Goal: Task Accomplishment & Management: Complete application form

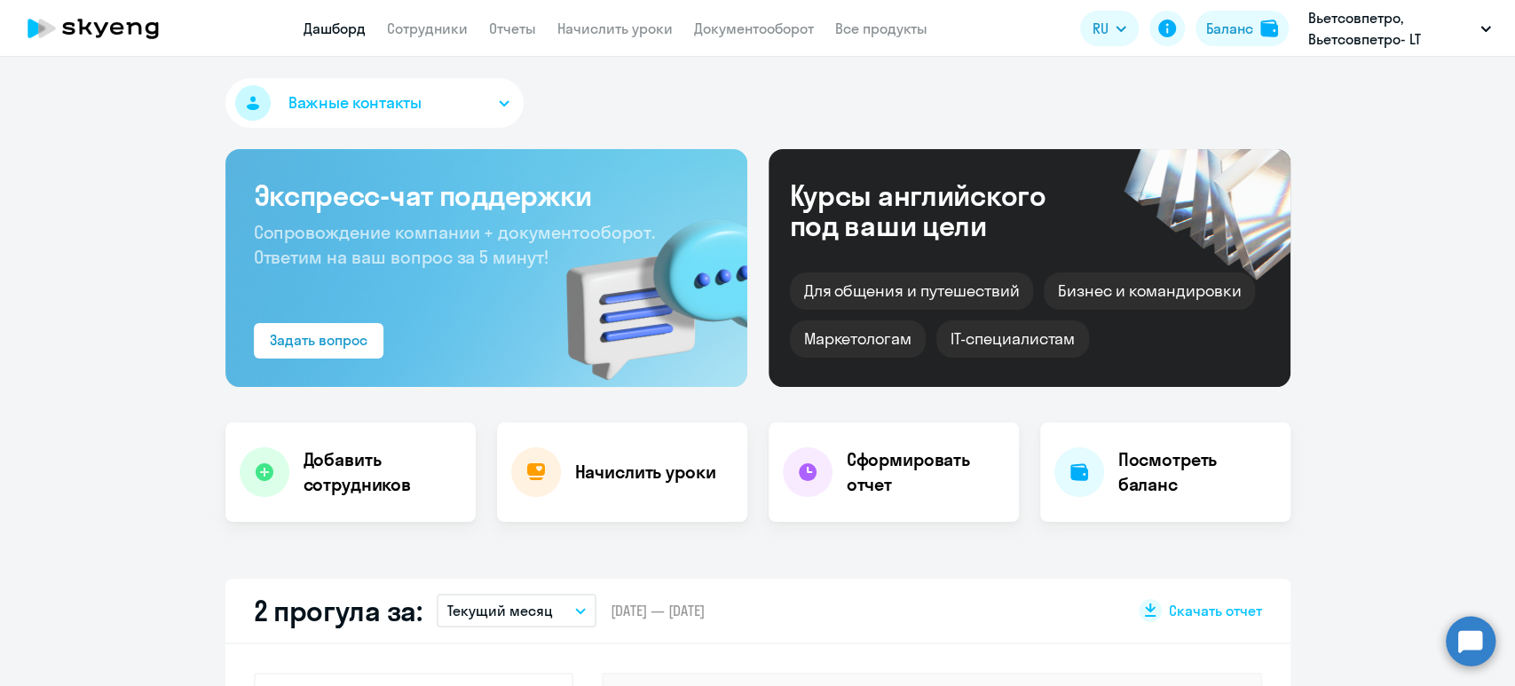
select select "30"
click at [411, 32] on link "Сотрудники" at bounding box center [427, 29] width 81 height 18
select select "30"
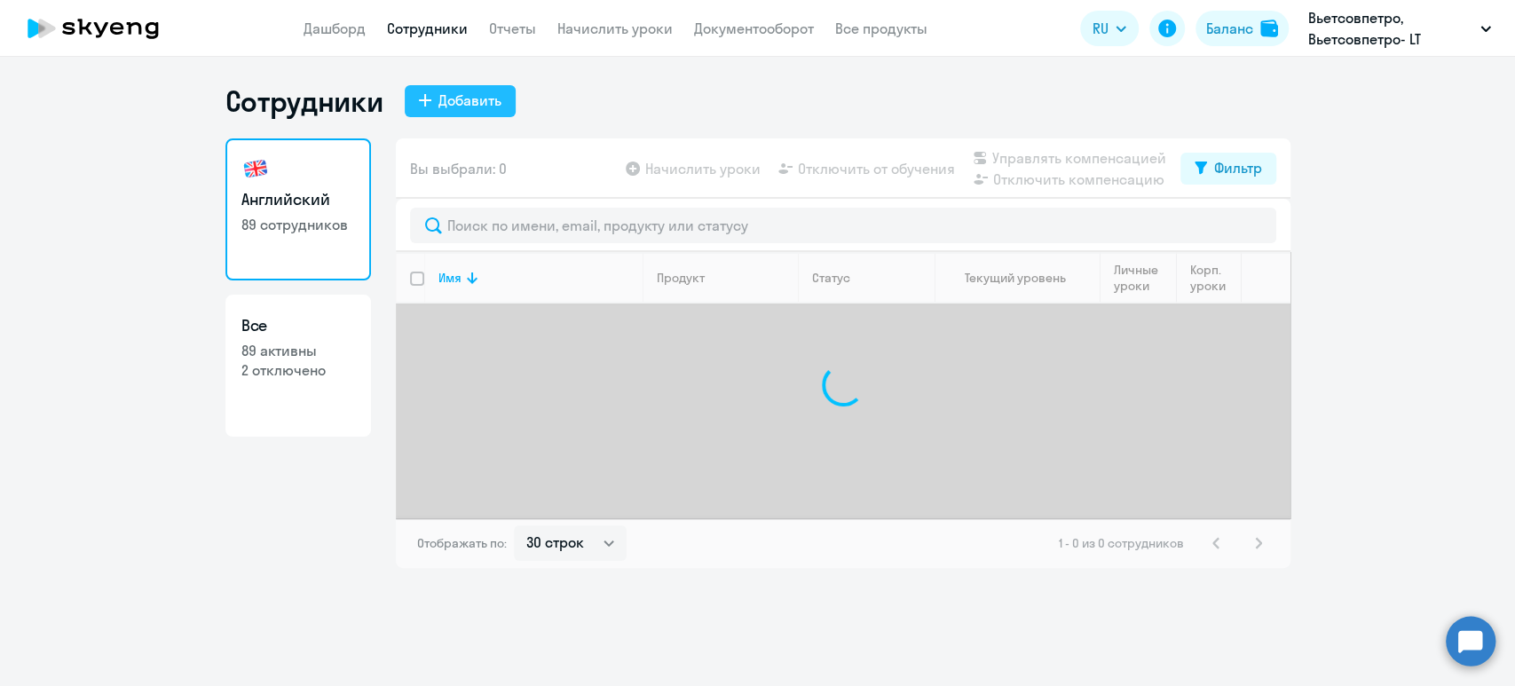
click at [476, 91] on div "Добавить" at bounding box center [469, 100] width 63 height 21
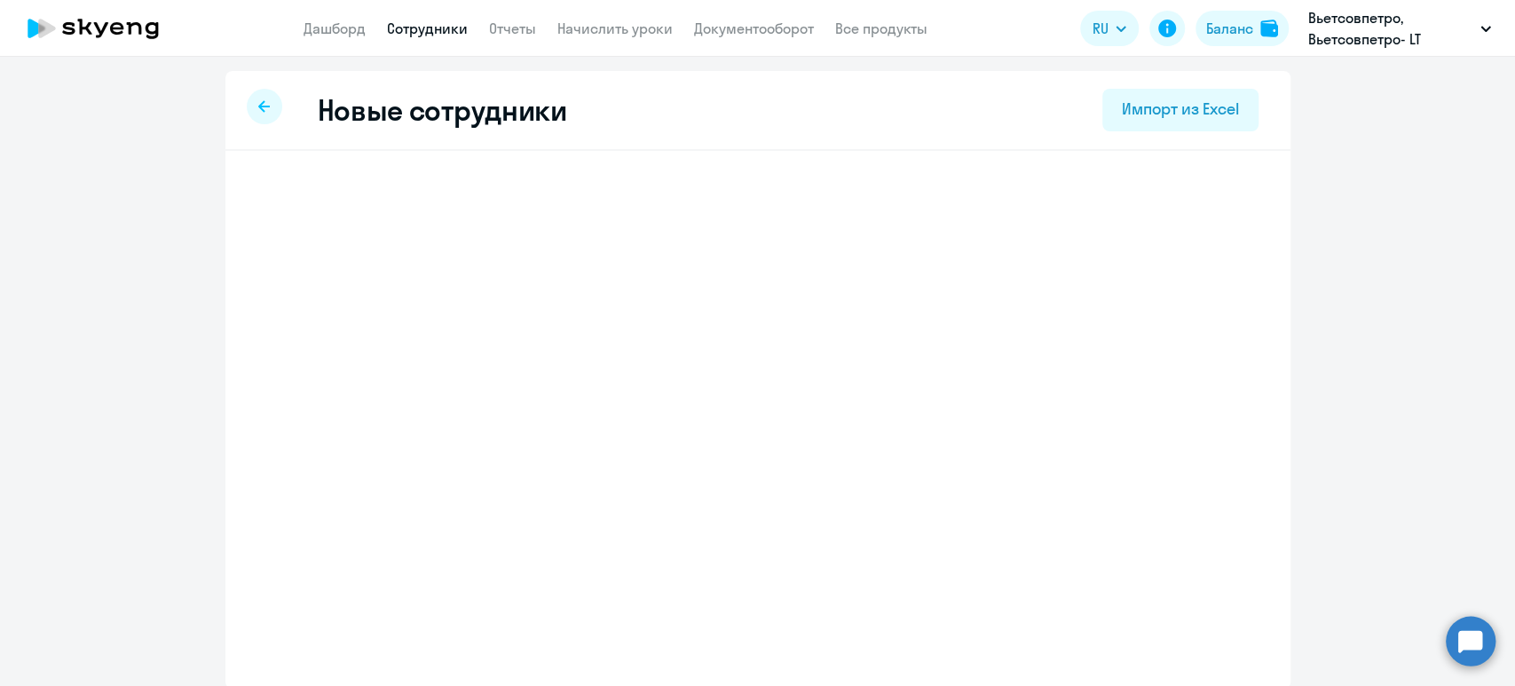
select select "english_adult_not_native_speaker"
select select "5"
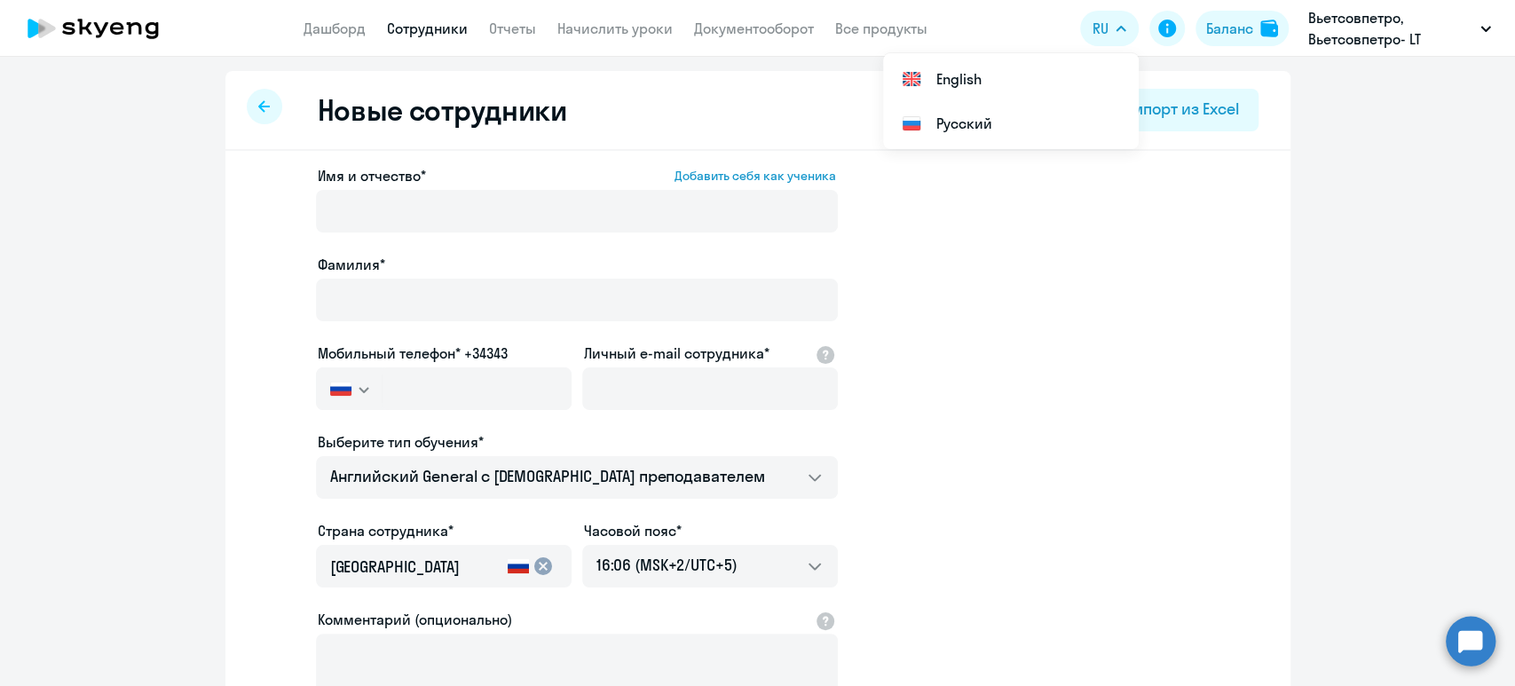
click at [980, 458] on app-new-student-form "Имя и отчество* Добавить себя как ученика [PERSON_NAME]* Мобильный телефон* +34…" at bounding box center [758, 481] width 1008 height 633
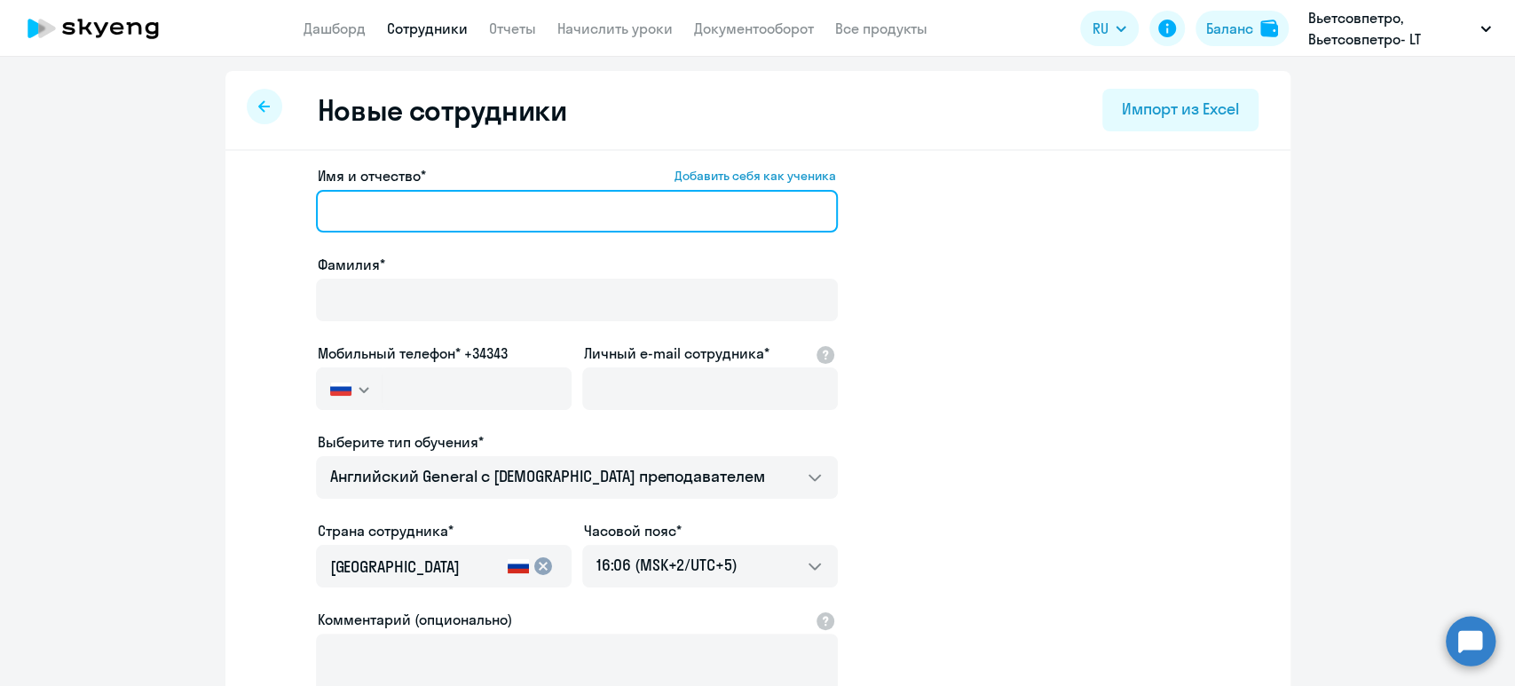
click at [408, 223] on input "Имя и отчество* Добавить себя как ученика" at bounding box center [577, 211] width 522 height 43
paste input "[PERSON_NAME]"
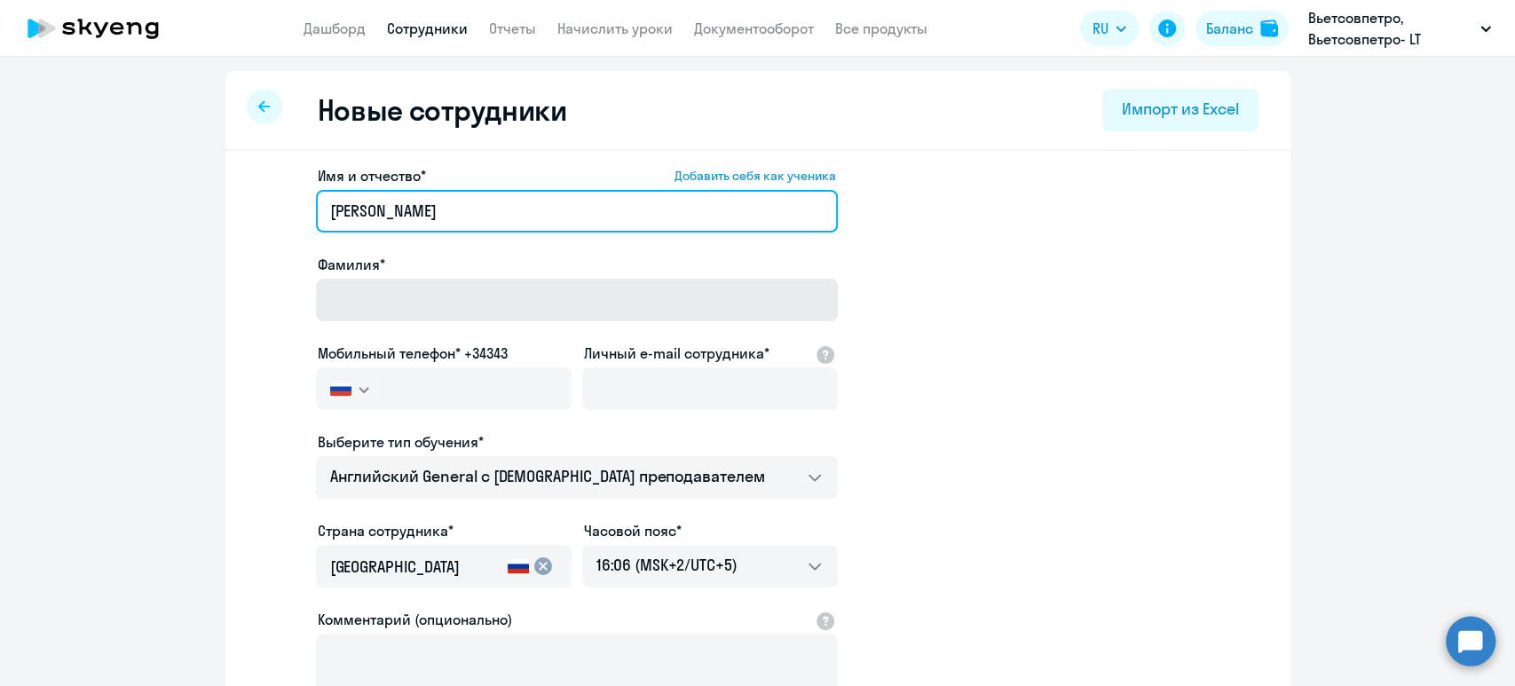
type input "[PERSON_NAME]"
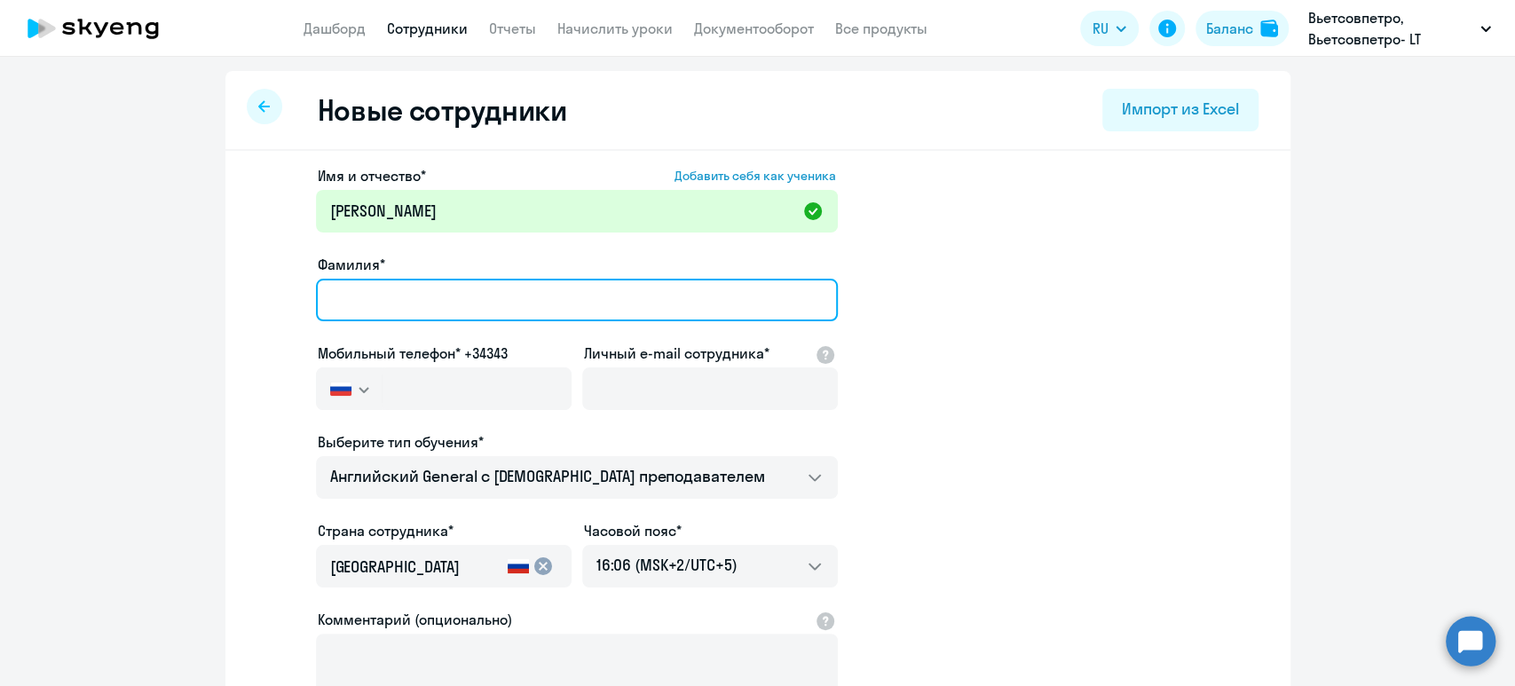
click at [390, 310] on input "Фамилия*" at bounding box center [577, 300] width 522 height 43
paste input "Рубайло"
type input "Рубайло"
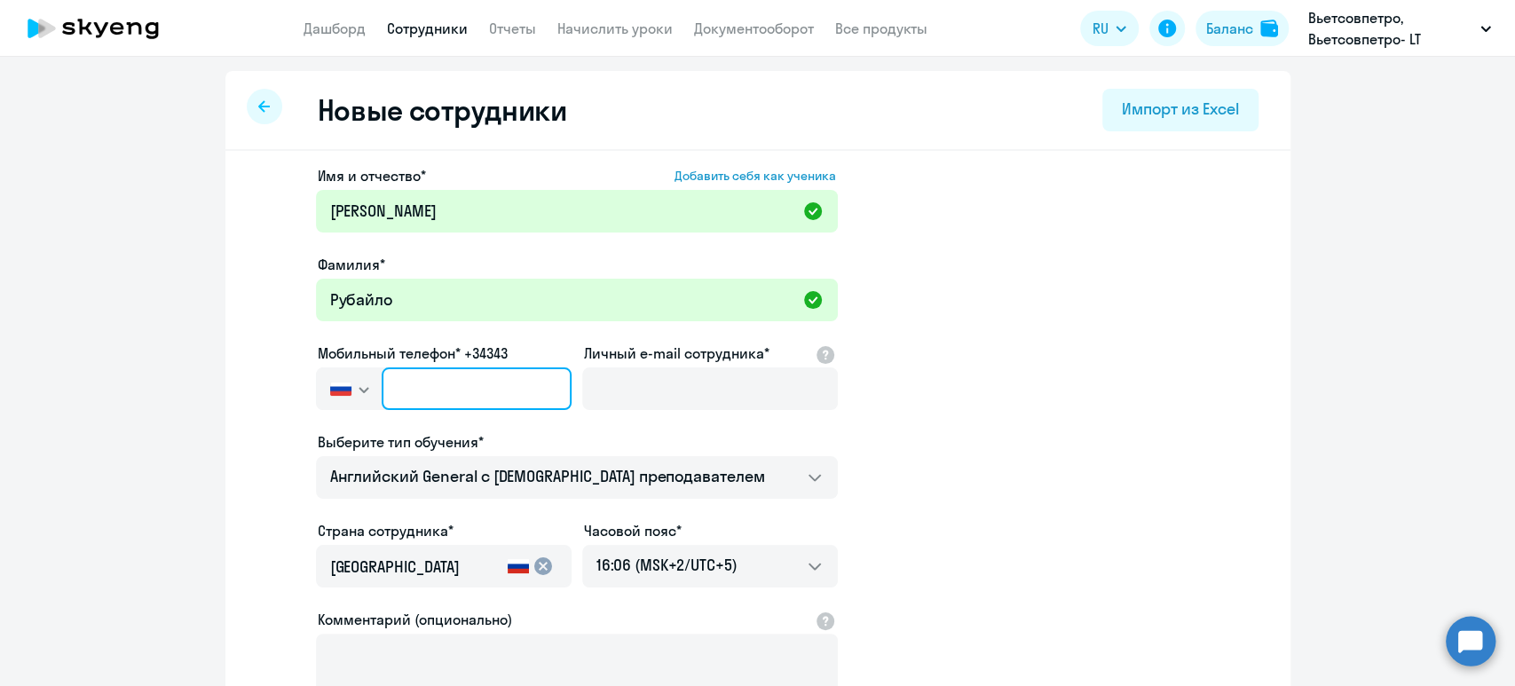
click at [411, 398] on input "text" at bounding box center [476, 388] width 189 height 43
paste input "[PHONE_NUMBER]"
type input "[PHONE_NUMBER]"
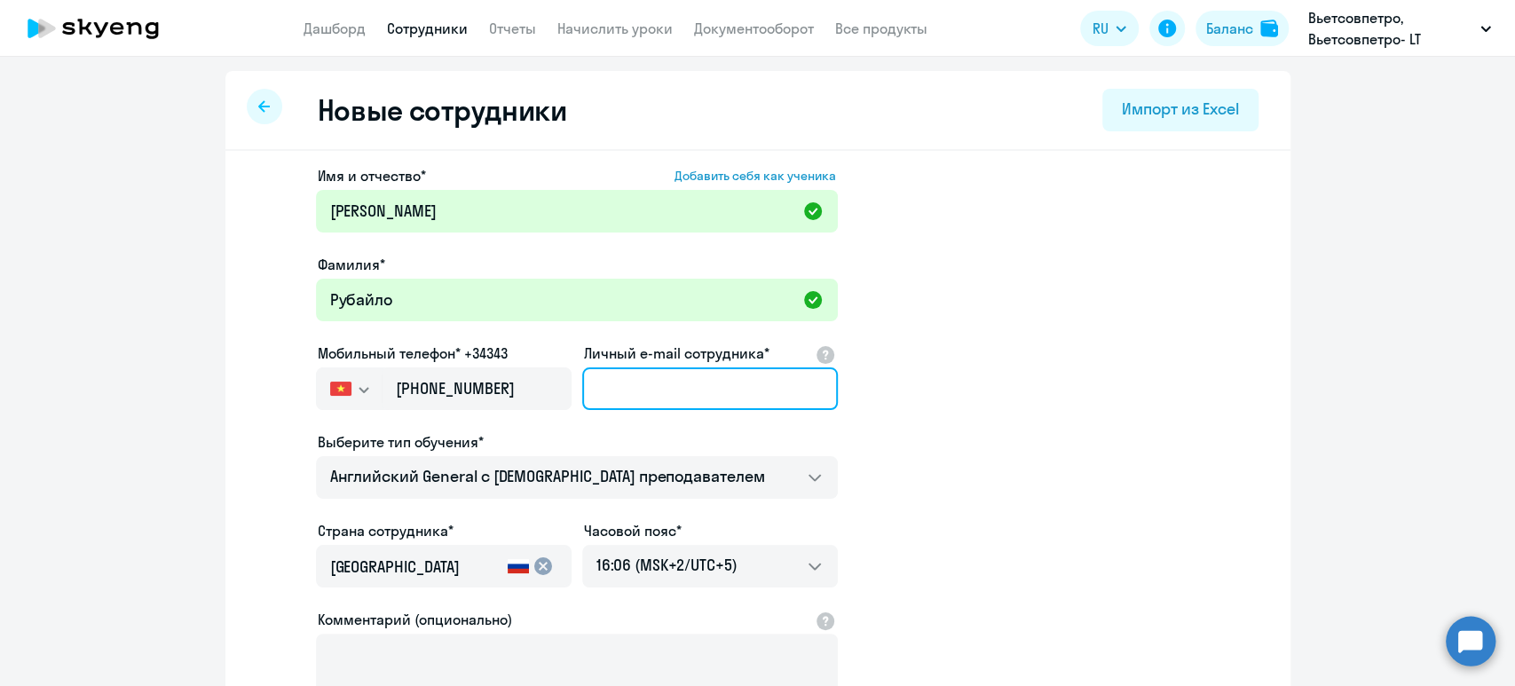
click at [649, 379] on input "Личный e-mail сотрудника*" at bounding box center [710, 388] width 256 height 43
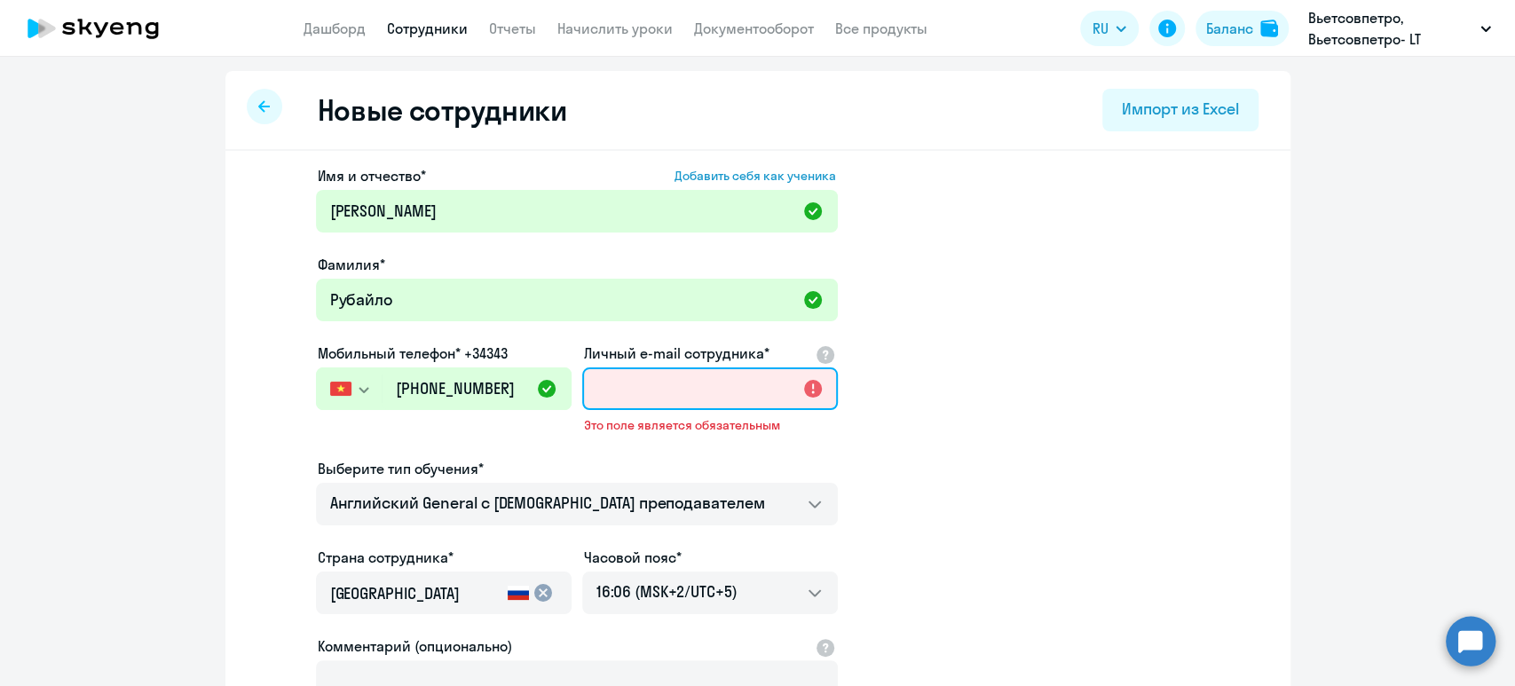
paste input "[EMAIL_ADDRESS][DOMAIN_NAME]"
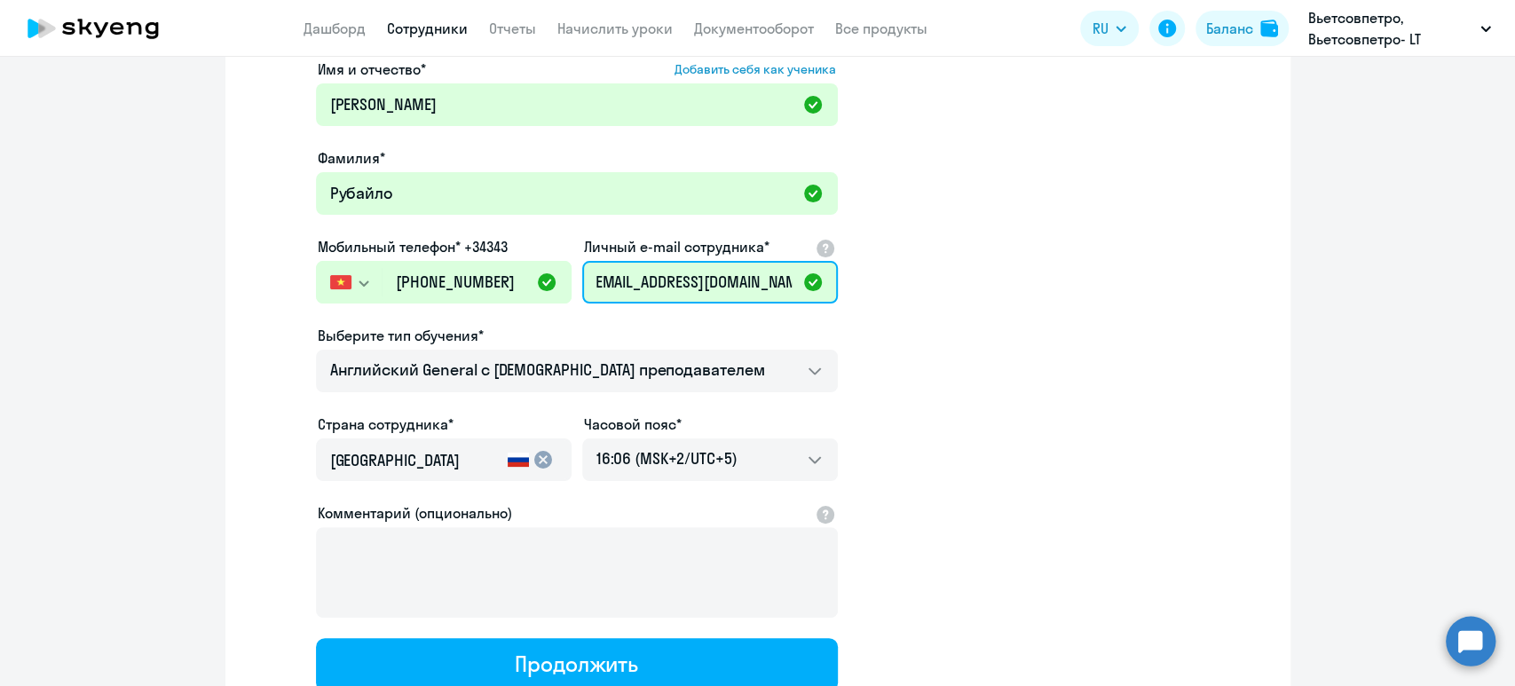
scroll to position [236, 0]
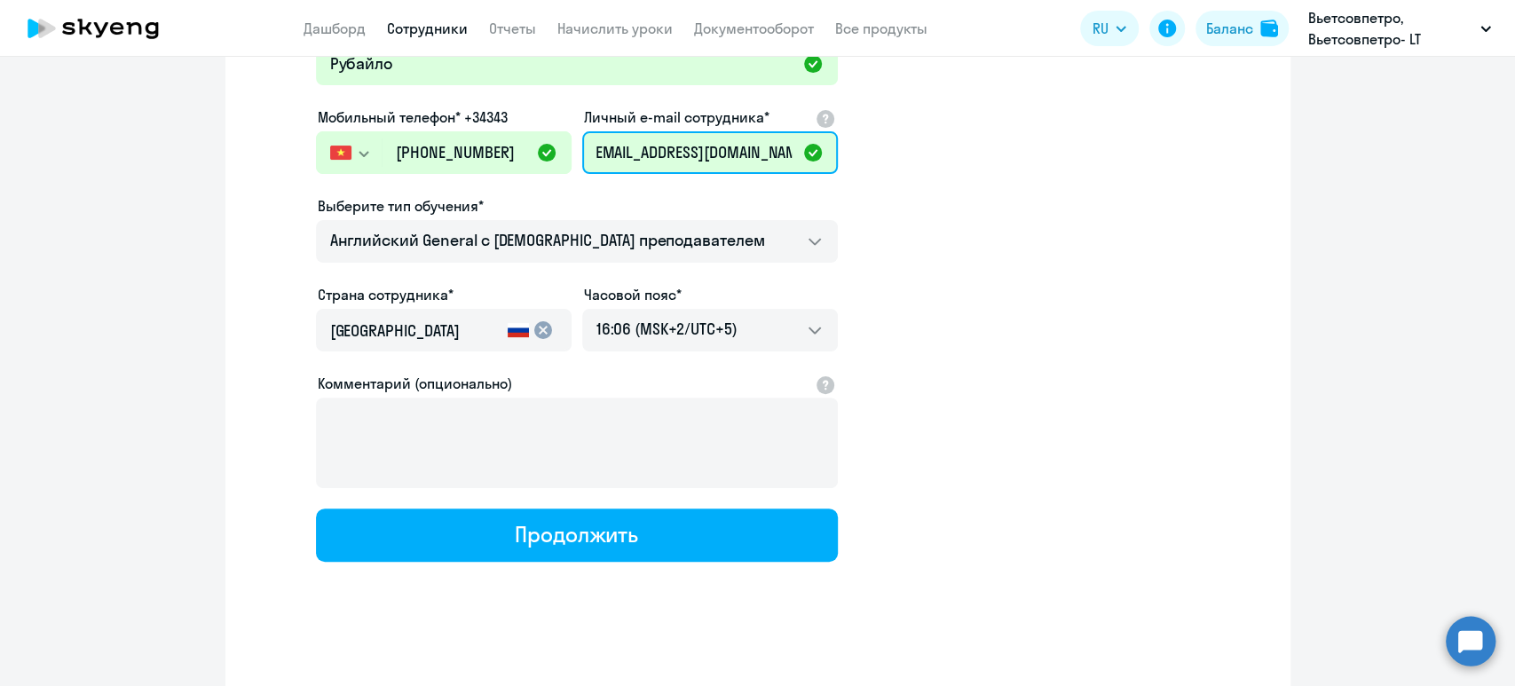
type input "[EMAIL_ADDRESS][DOMAIN_NAME]"
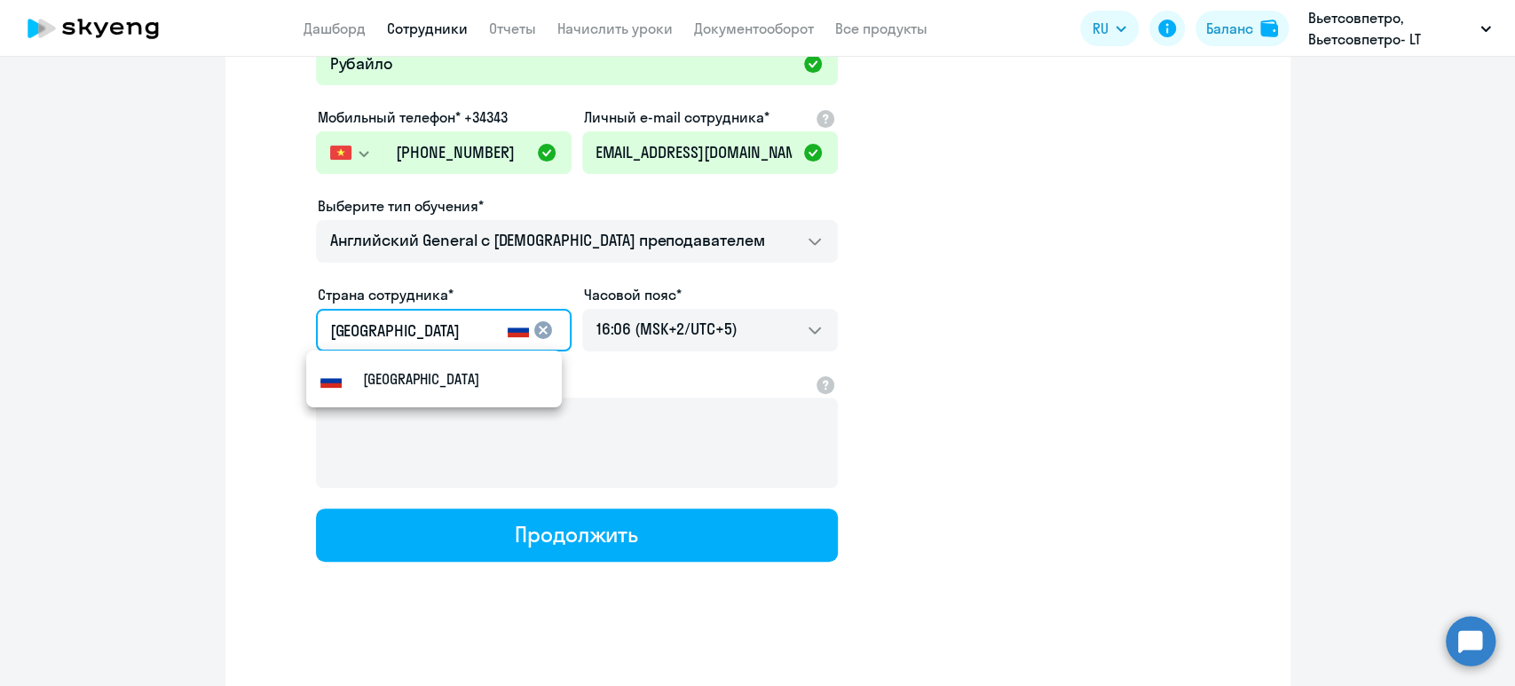
scroll to position [0, 0]
drag, startPoint x: 427, startPoint y: 327, endPoint x: 223, endPoint y: 313, distance: 204.5
click at [225, 313] on div "Имя и отчество* Добавить себя как ученика [PERSON_NAME]* [PERSON_NAME] телефон*…" at bounding box center [757, 305] width 1065 height 780
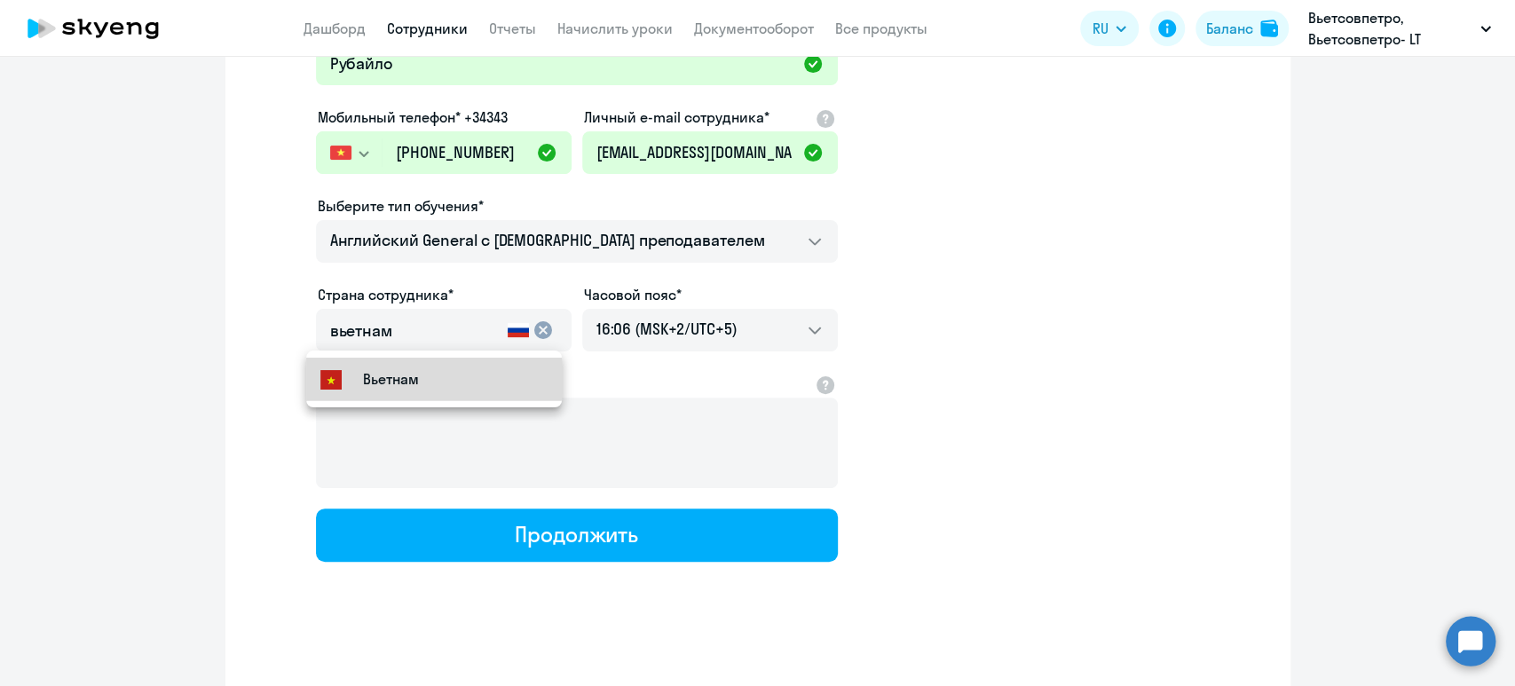
click at [391, 375] on small "Вьетнам" at bounding box center [391, 378] width 56 height 21
type input "Вьетнам"
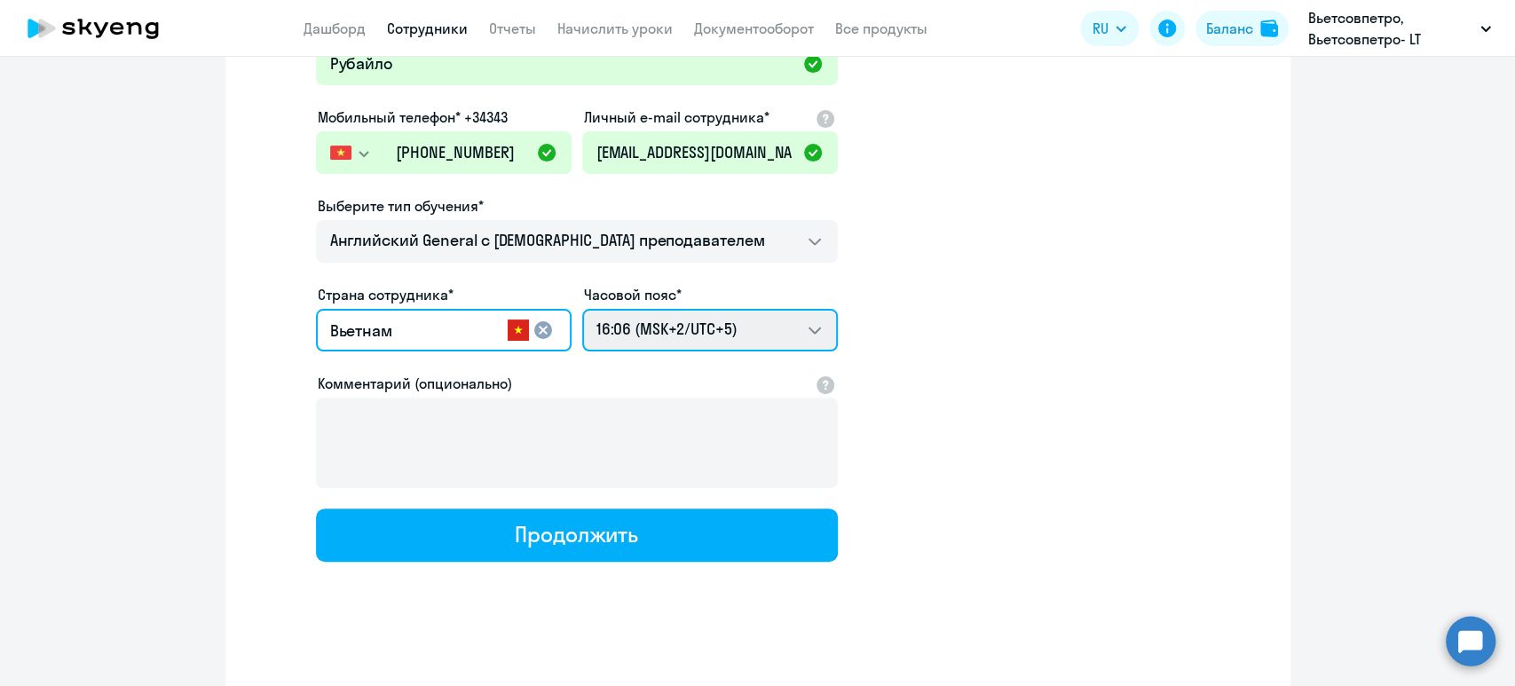
click at [704, 322] on select "00:06 (MSK-14/UTC-11) 01:06 (MSK-13/UTC-10) 02:06 (MSK-12/UTC-9) 03:06 (MSK-11/…" at bounding box center [710, 330] width 256 height 43
select select "7"
click at [582, 309] on select "00:06 (MSK-14/UTC-11) 01:06 (MSK-13/UTC-10) 02:06 (MSK-12/UTC-9) 03:06 (MSK-11/…" at bounding box center [710, 330] width 256 height 43
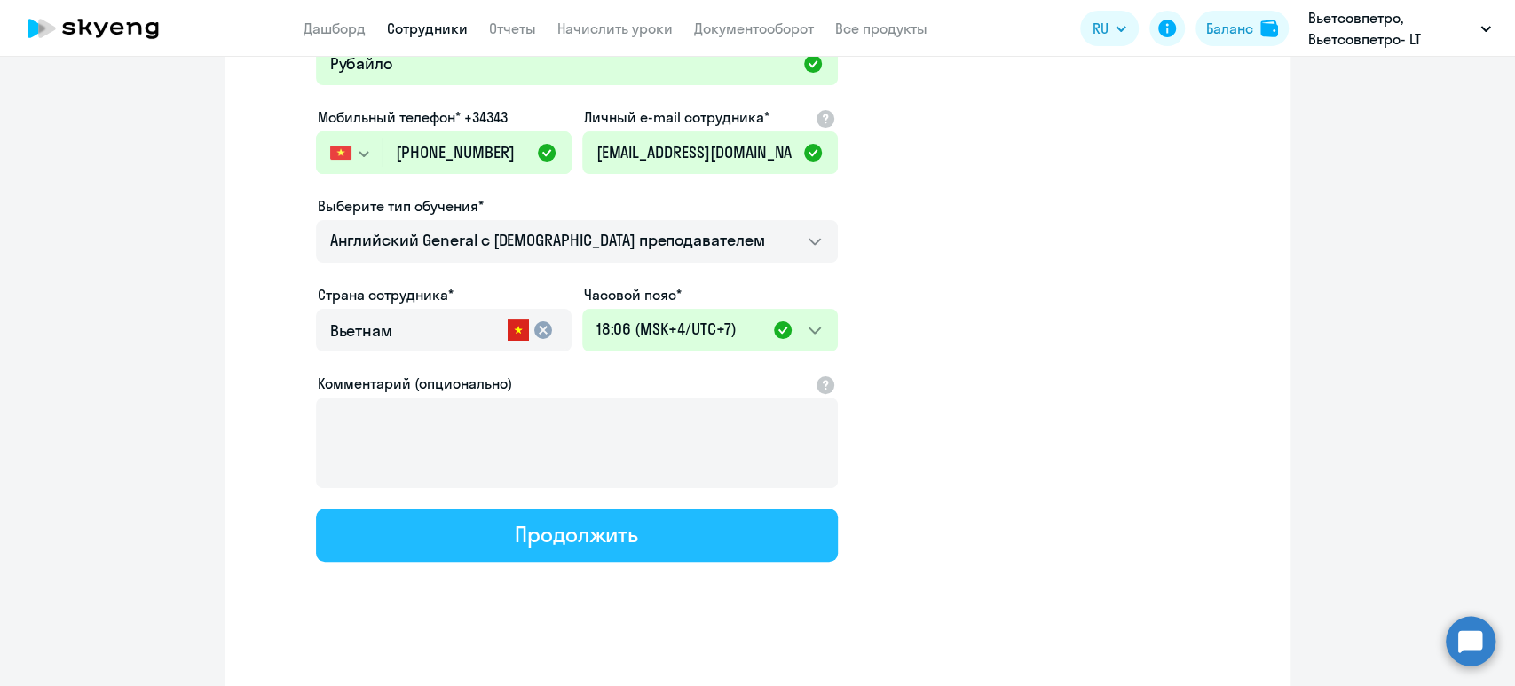
click at [657, 525] on button "Продолжить" at bounding box center [577, 534] width 522 height 53
select select "english_adult_not_native_speaker"
select select "7"
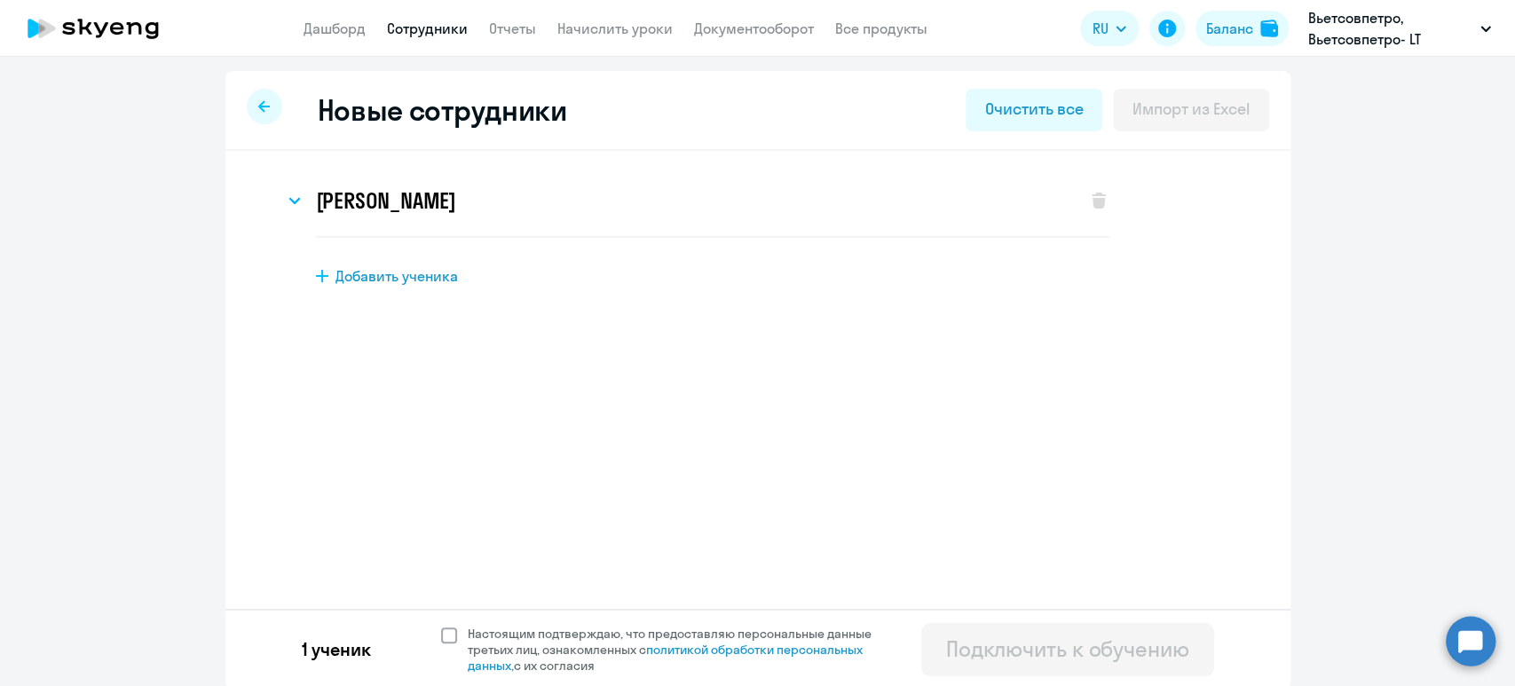
click at [441, 634] on span at bounding box center [449, 635] width 16 height 16
click at [440, 626] on input "Настоящим подтверждаю, что предоставляю персональные данные третьих лиц, ознако…" at bounding box center [440, 625] width 1 height 1
checkbox input "true"
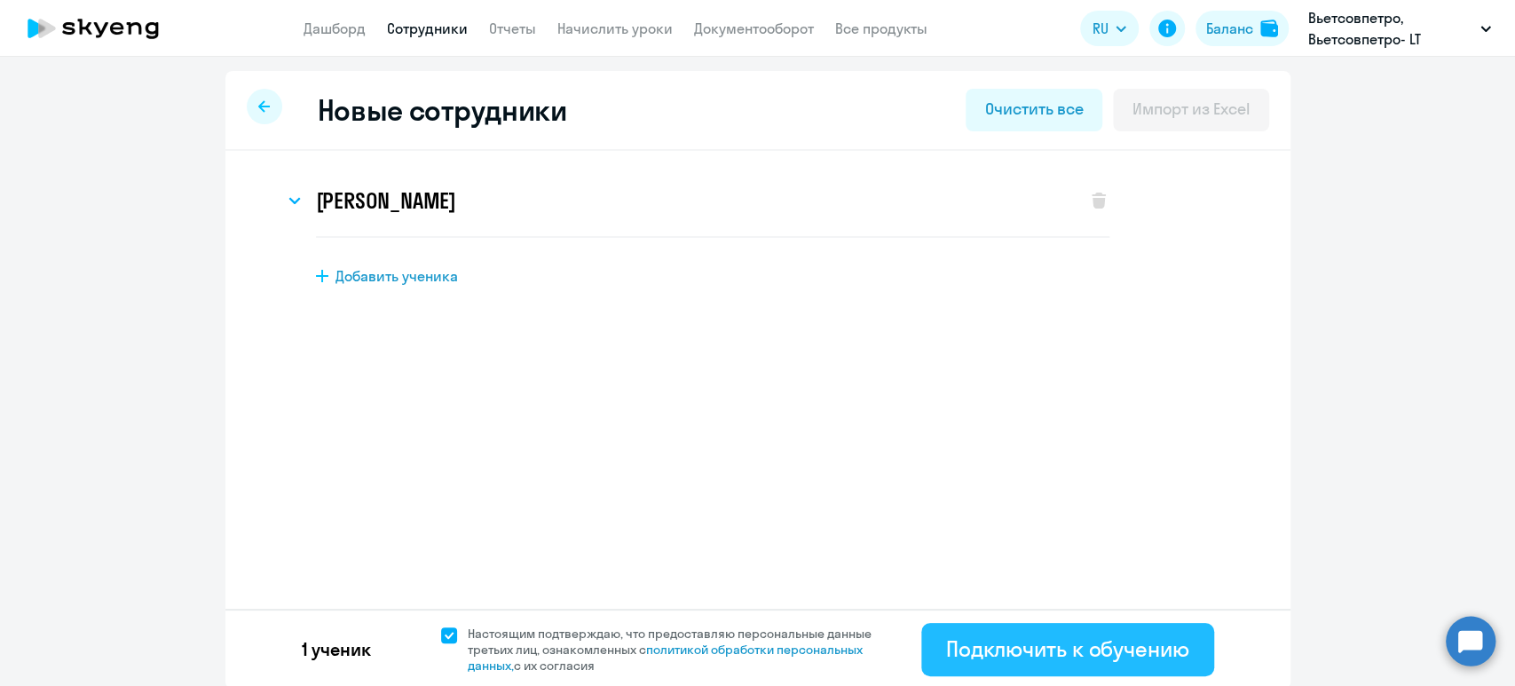
click at [1032, 634] on div "Подключить к обучению" at bounding box center [1067, 648] width 243 height 28
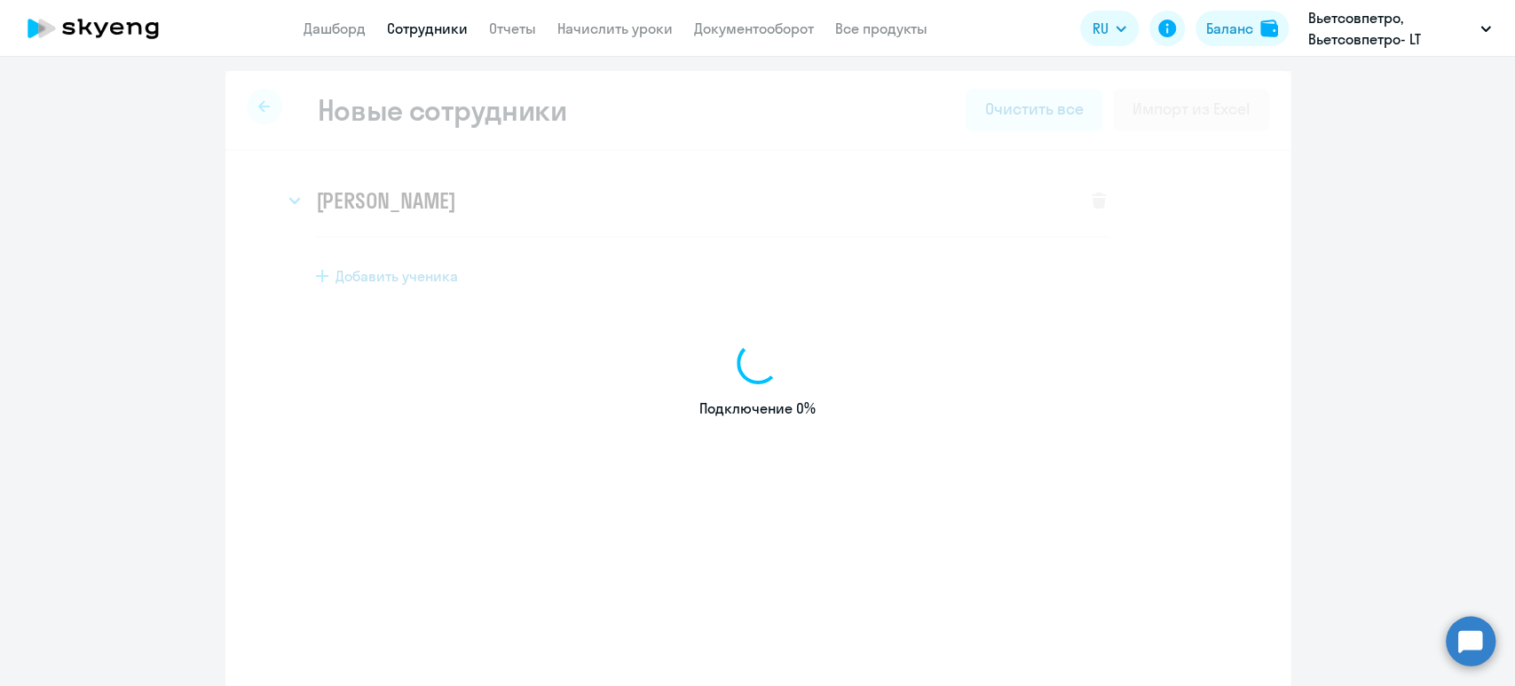
select select "english_adult_not_native_speaker"
select select "5"
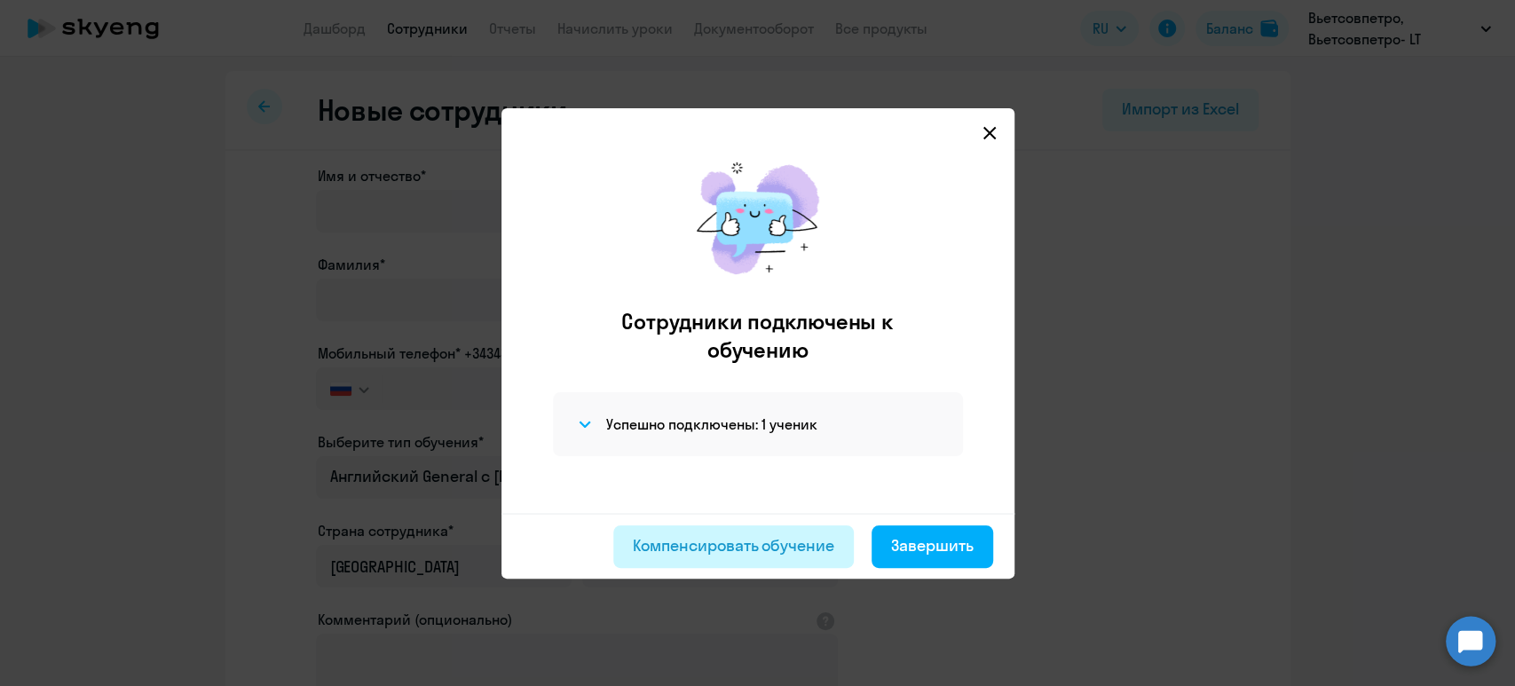
click at [754, 544] on div "Компенсировать обучение" at bounding box center [733, 545] width 201 height 23
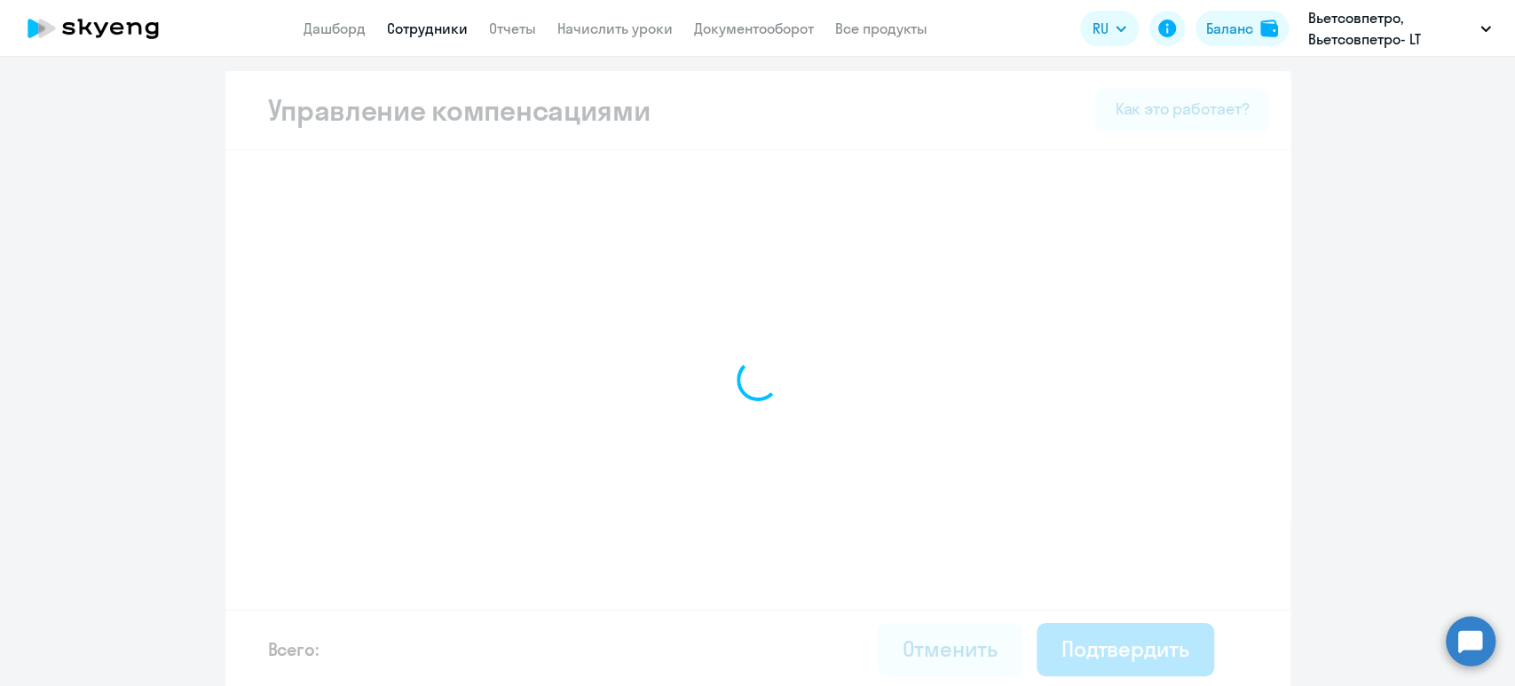
select select "MONTHLY"
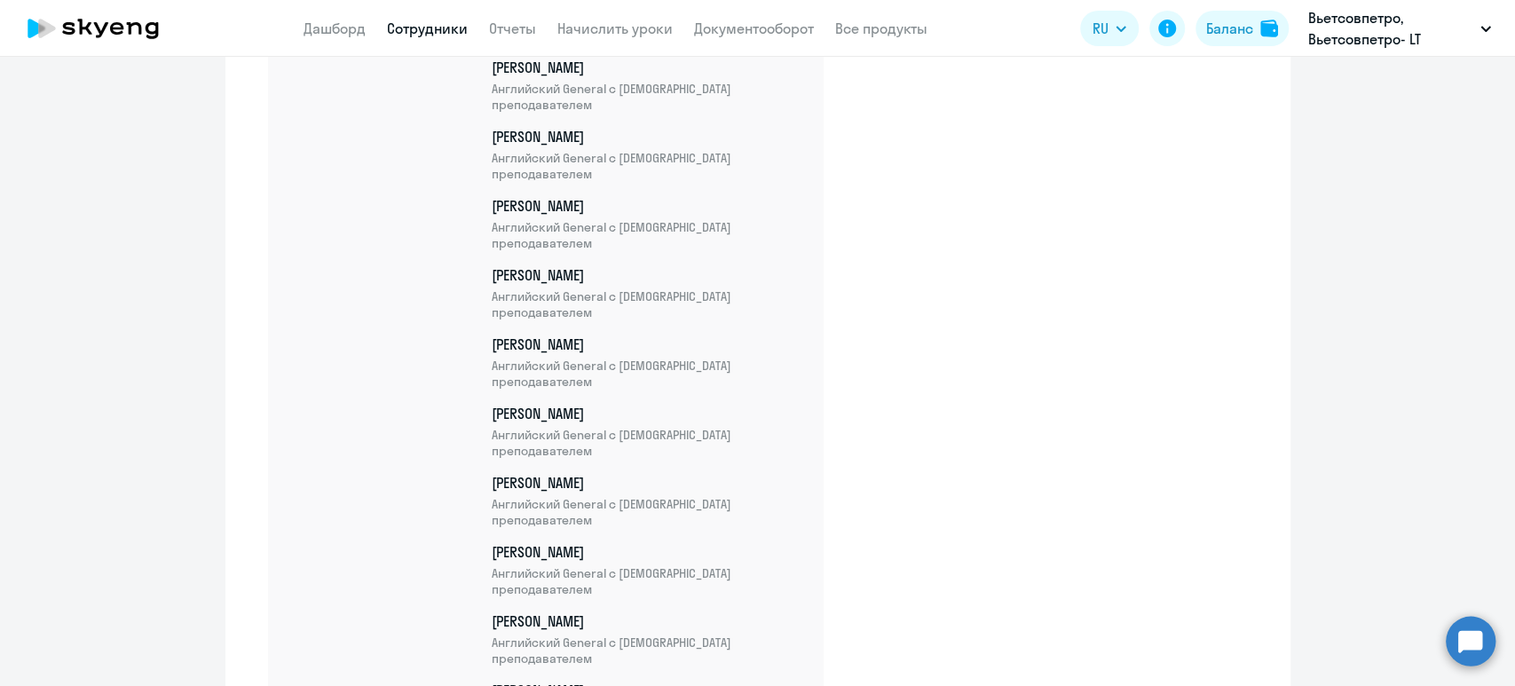
scroll to position [6279, 0]
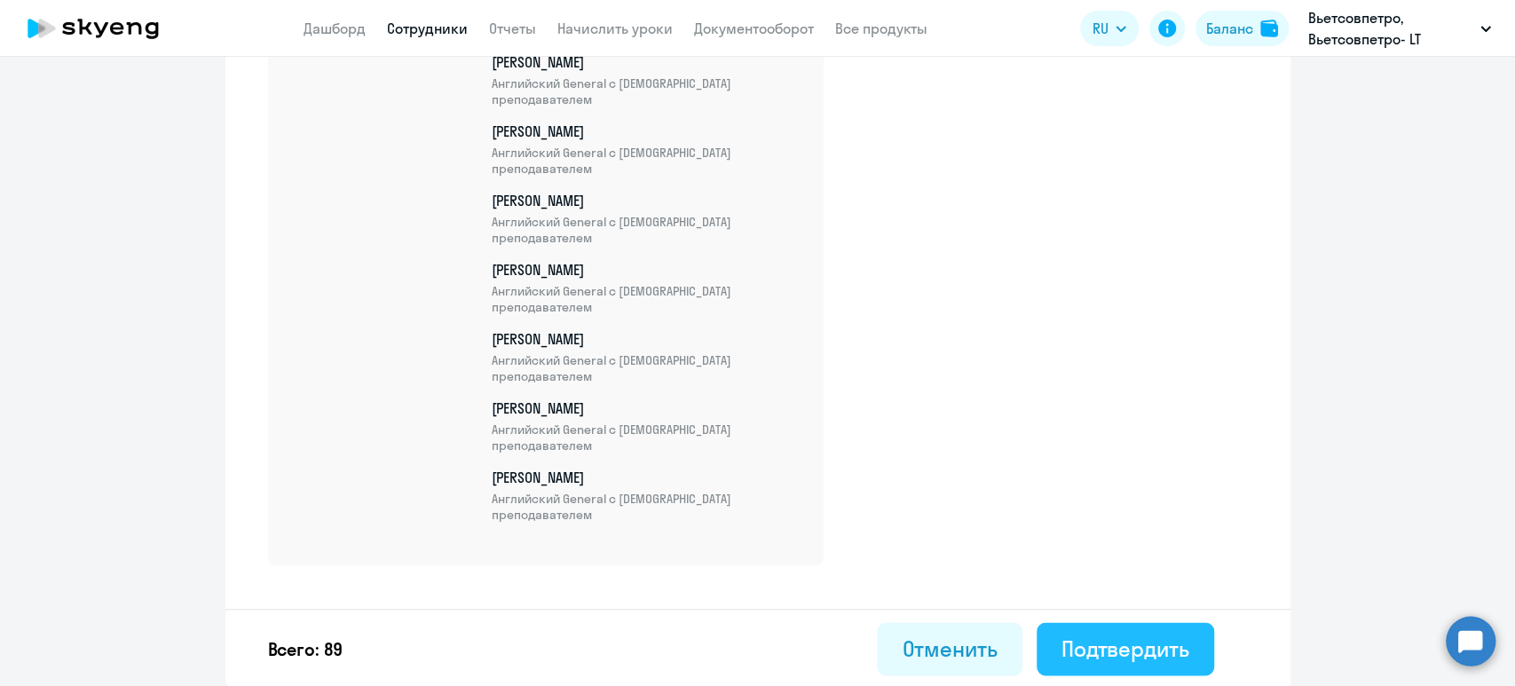
click at [1141, 647] on div "Подтвердить" at bounding box center [1125, 648] width 128 height 28
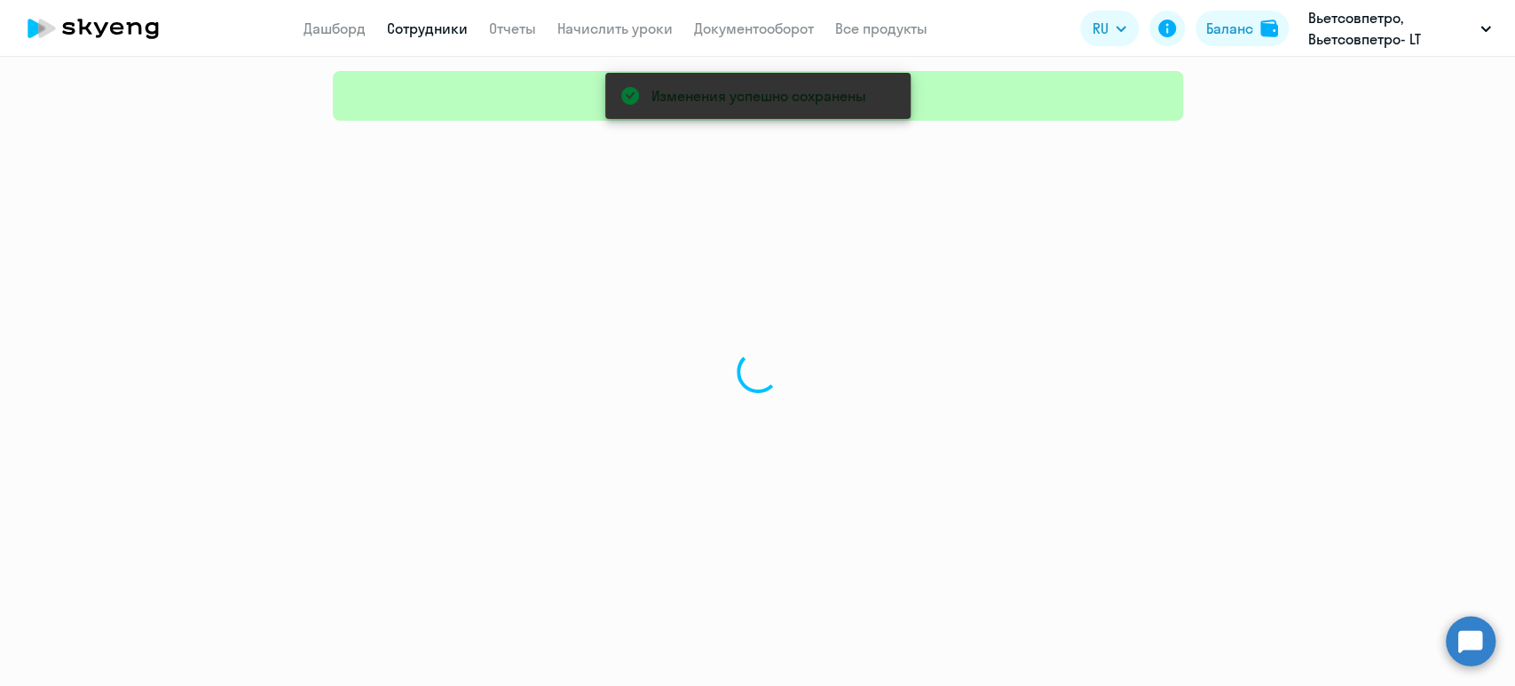
select select "30"
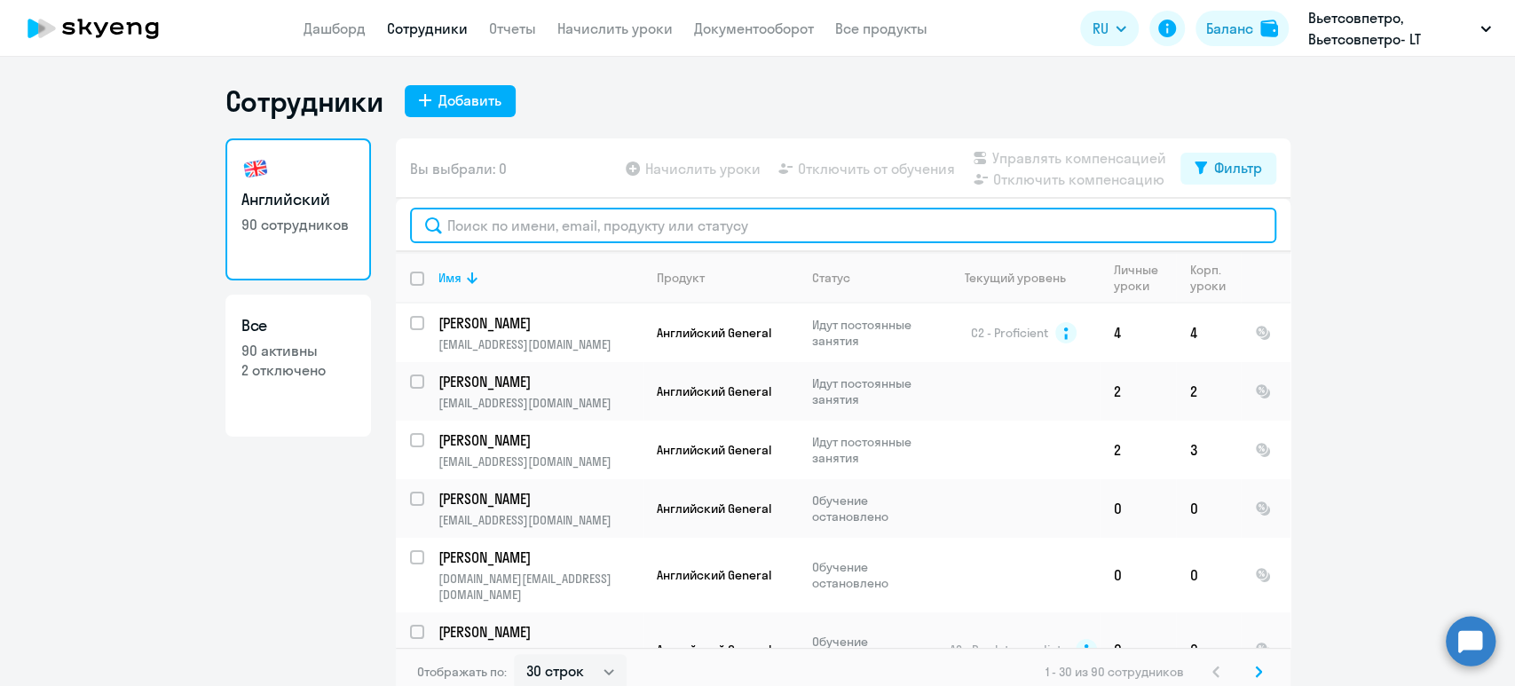
click at [589, 214] on input "text" at bounding box center [843, 225] width 866 height 35
paste input "[PERSON_NAME]"
type input "[PERSON_NAME]"
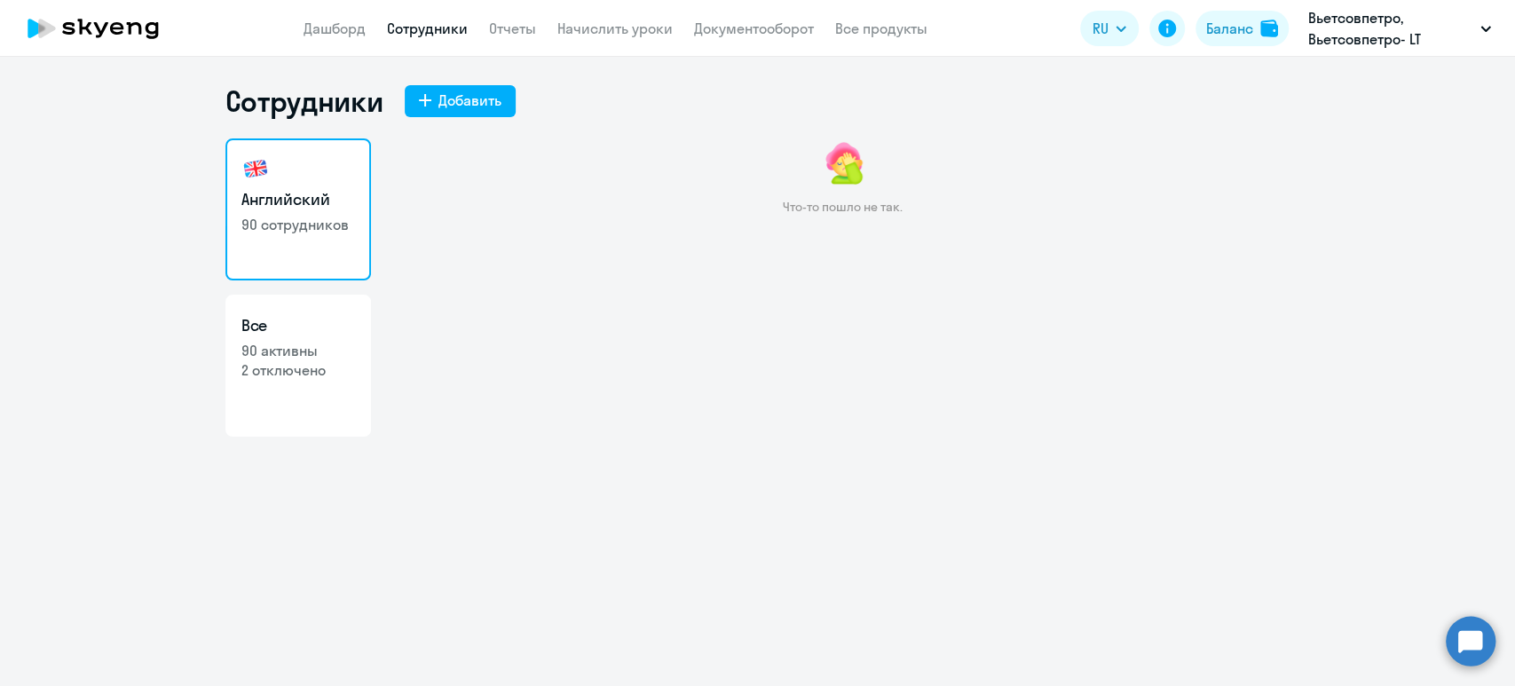
click at [430, 31] on link "Сотрудники" at bounding box center [427, 29] width 81 height 18
click at [420, 20] on link "Сотрудники" at bounding box center [427, 29] width 81 height 18
click at [453, 96] on div "Добавить" at bounding box center [469, 100] width 63 height 21
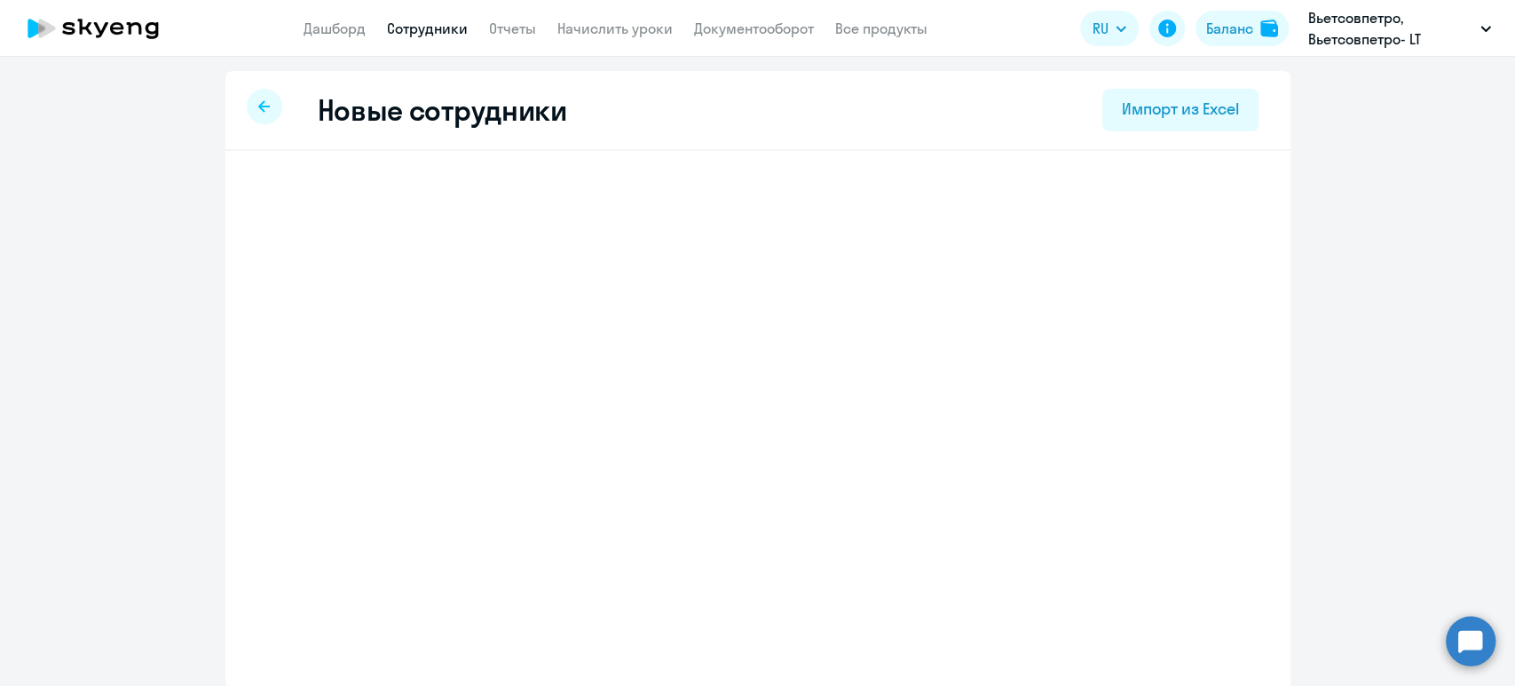
select select "english_adult_not_native_speaker"
select select "5"
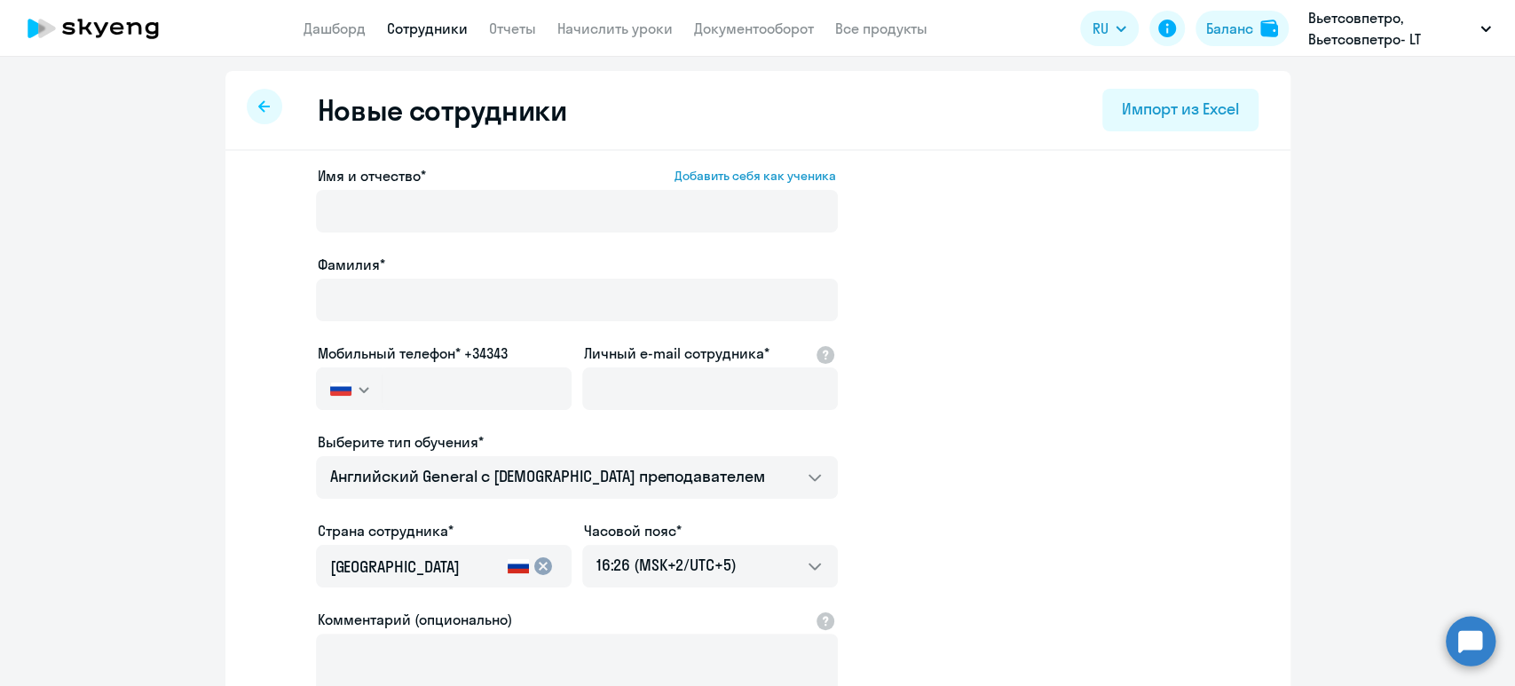
click at [247, 99] on div at bounding box center [264, 106] width 35 height 35
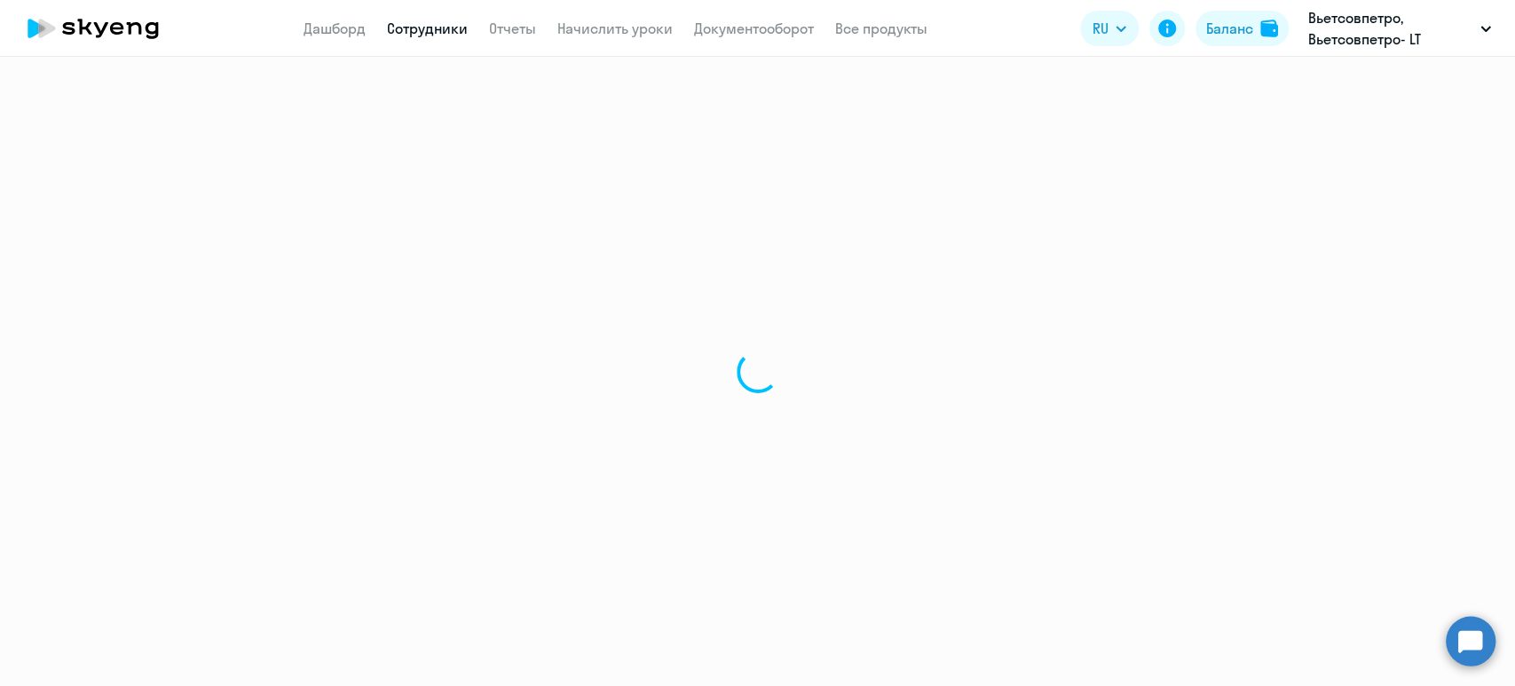
select select "30"
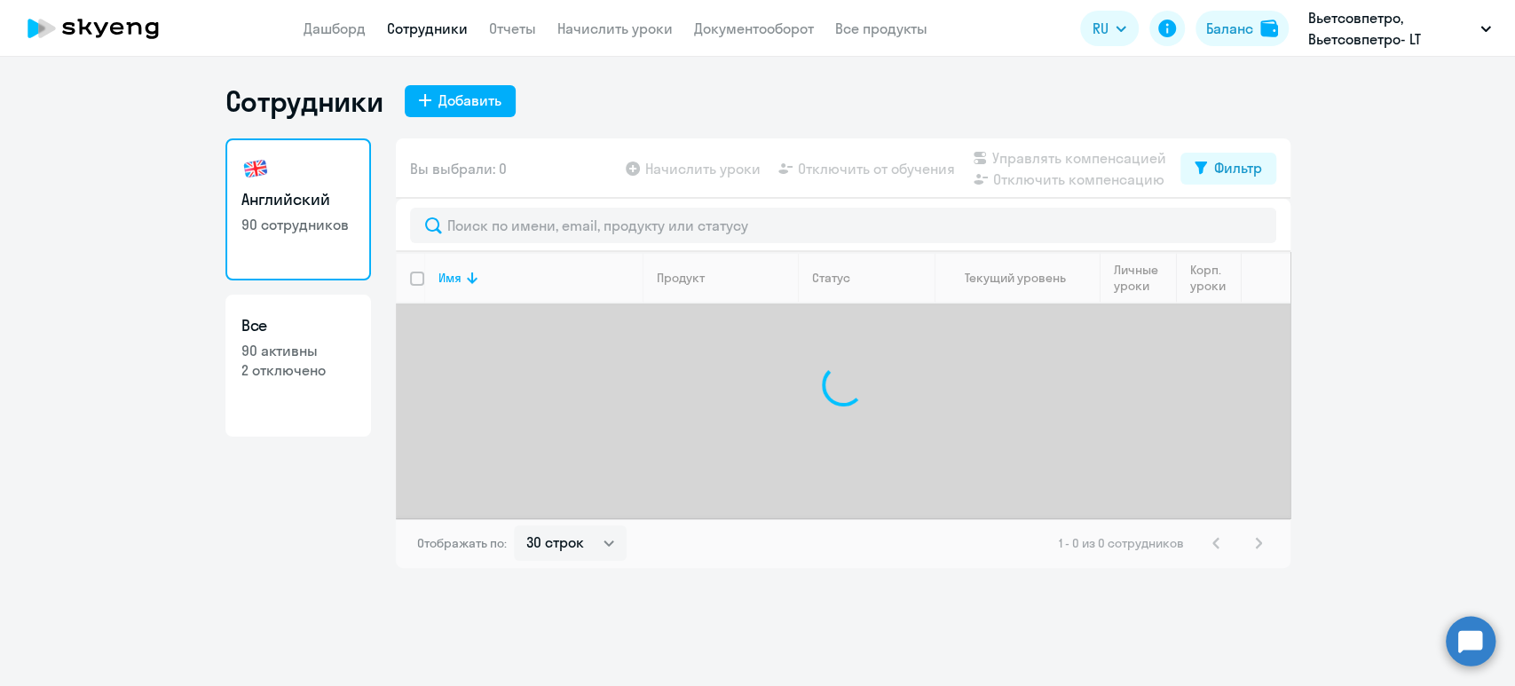
click at [423, 29] on link "Сотрудники" at bounding box center [427, 29] width 81 height 18
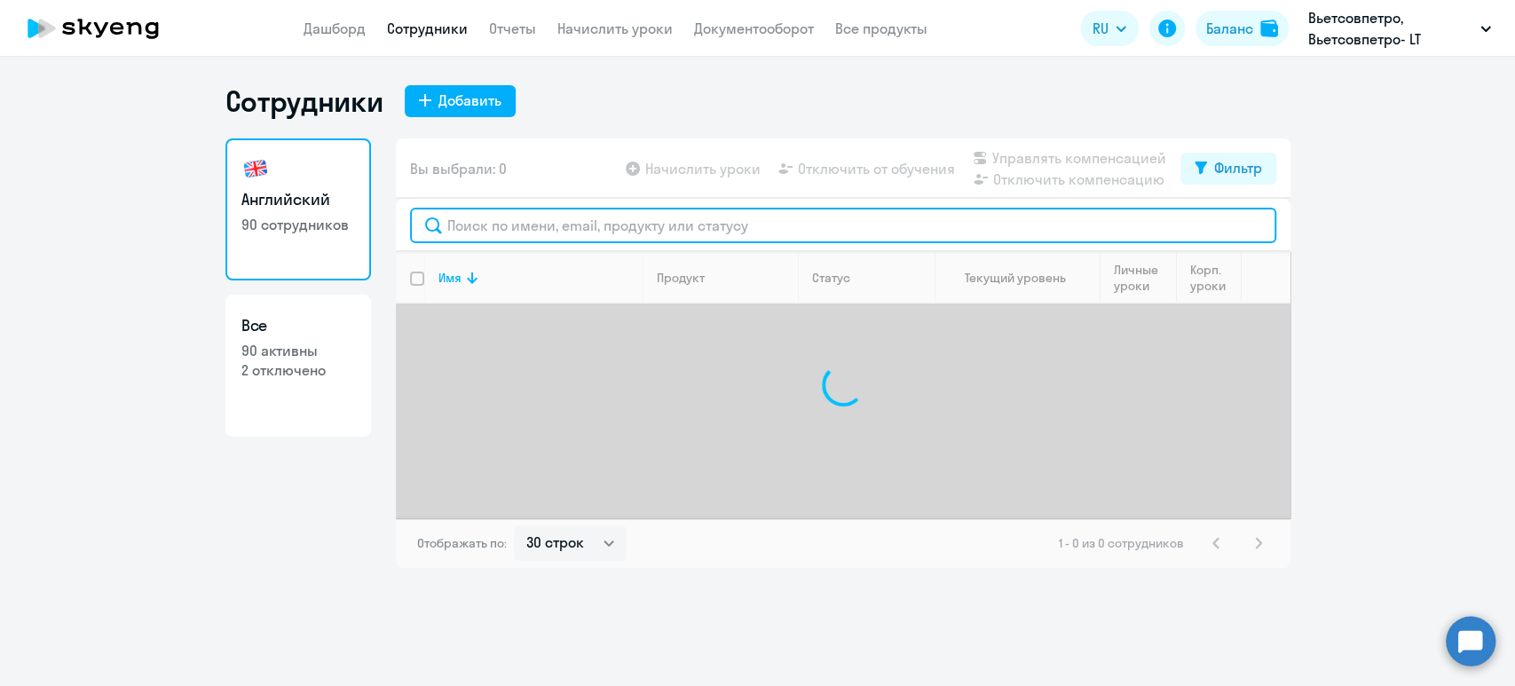
click at [525, 223] on input "text" at bounding box center [843, 225] width 866 height 35
paste input "[EMAIL_ADDRESS][DOMAIN_NAME]"
type input "[EMAIL_ADDRESS][DOMAIN_NAME]"
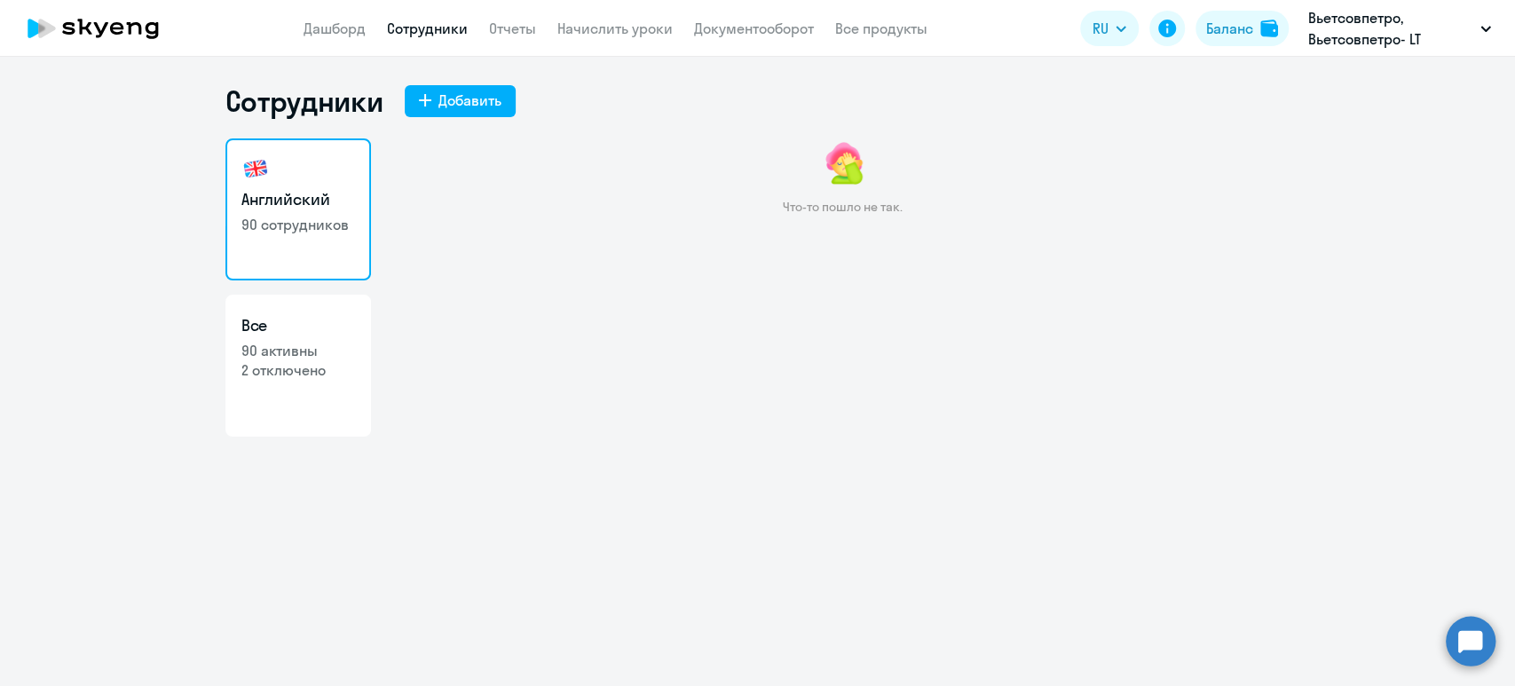
click at [436, 37] on app-menu-item-link "Сотрудники" at bounding box center [427, 29] width 81 height 22
click at [438, 22] on link "Сотрудники" at bounding box center [427, 29] width 81 height 18
click at [315, 18] on app-menu-item-link "Дашборд" at bounding box center [334, 29] width 62 height 22
click at [366, 35] on nav "Дашборд Сотрудники Отчеты Начислить уроки Документооборот Все продукты" at bounding box center [615, 29] width 624 height 22
click at [328, 33] on link "Дашборд" at bounding box center [334, 29] width 62 height 18
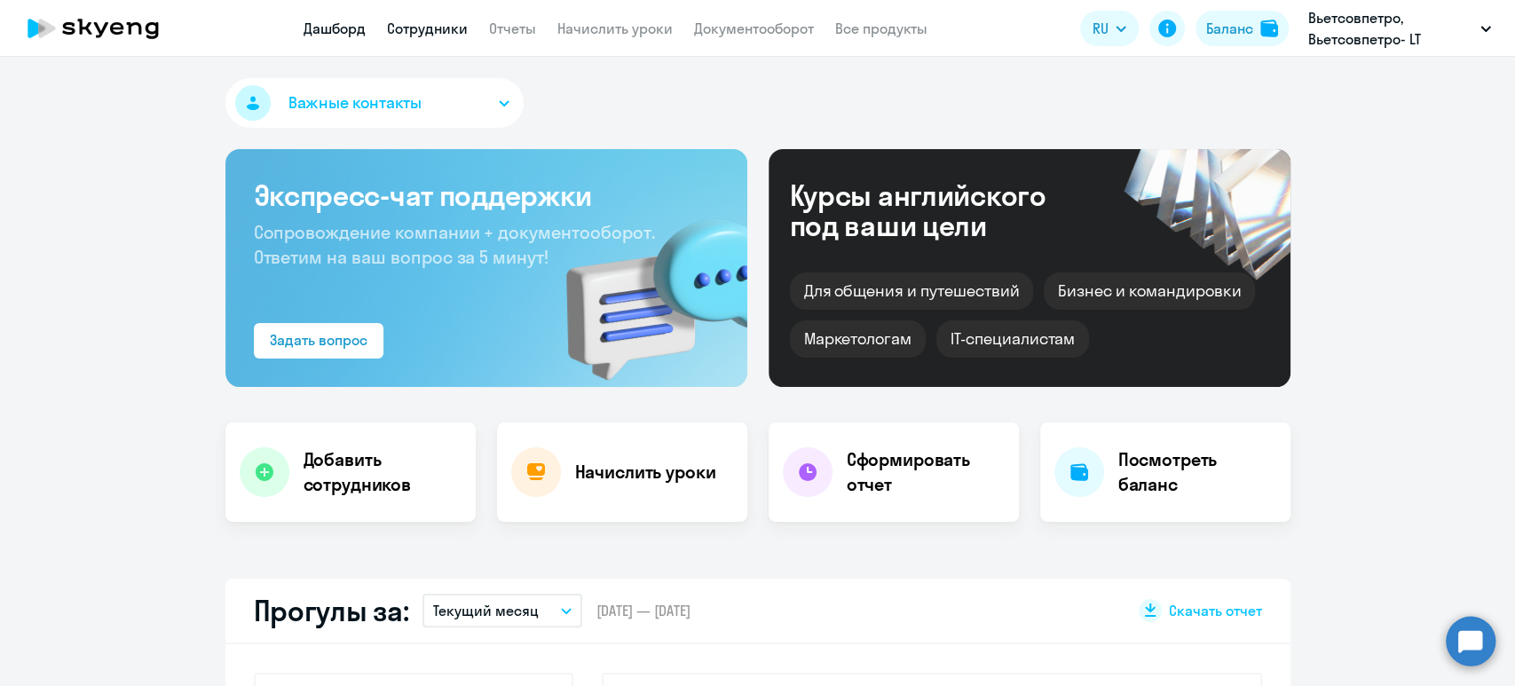
click at [414, 22] on link "Сотрудники" at bounding box center [427, 29] width 81 height 18
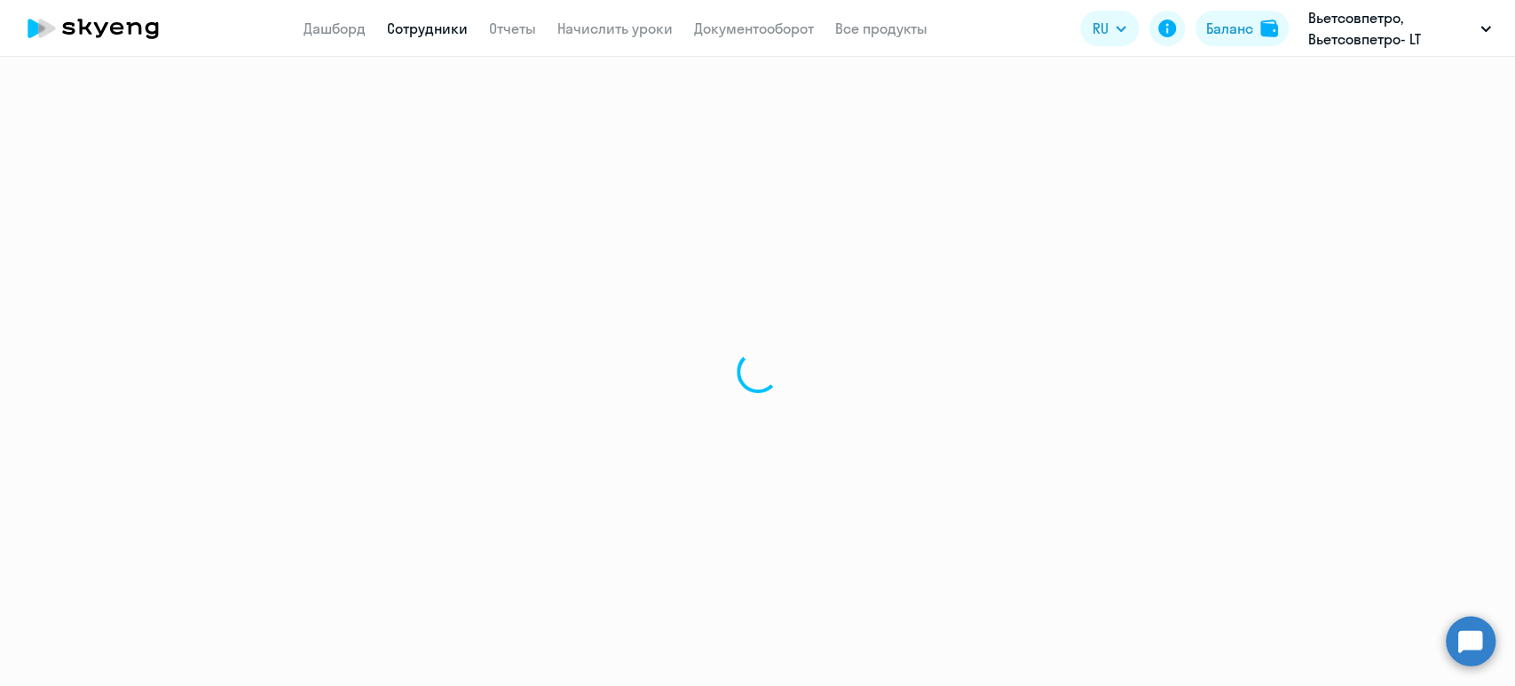
select select "30"
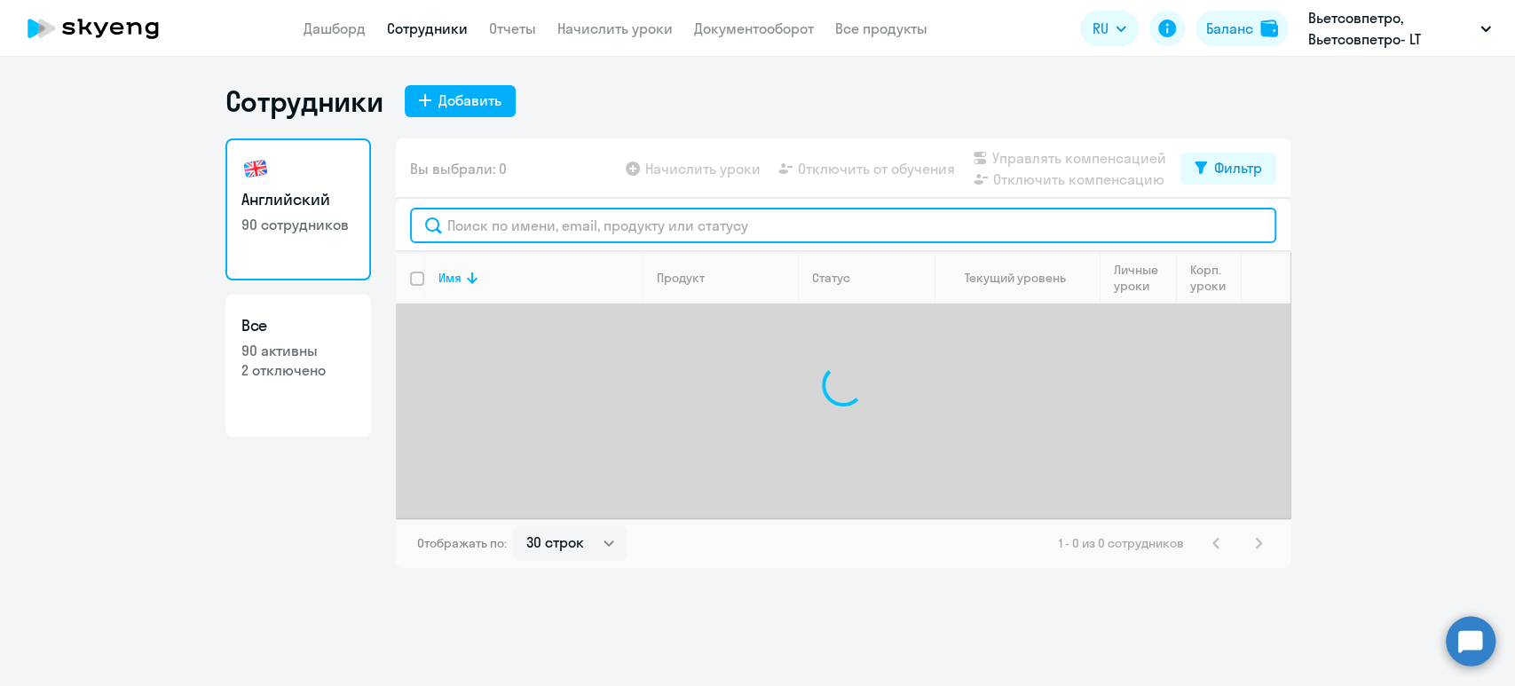
click at [553, 216] on input "text" at bounding box center [843, 225] width 866 height 35
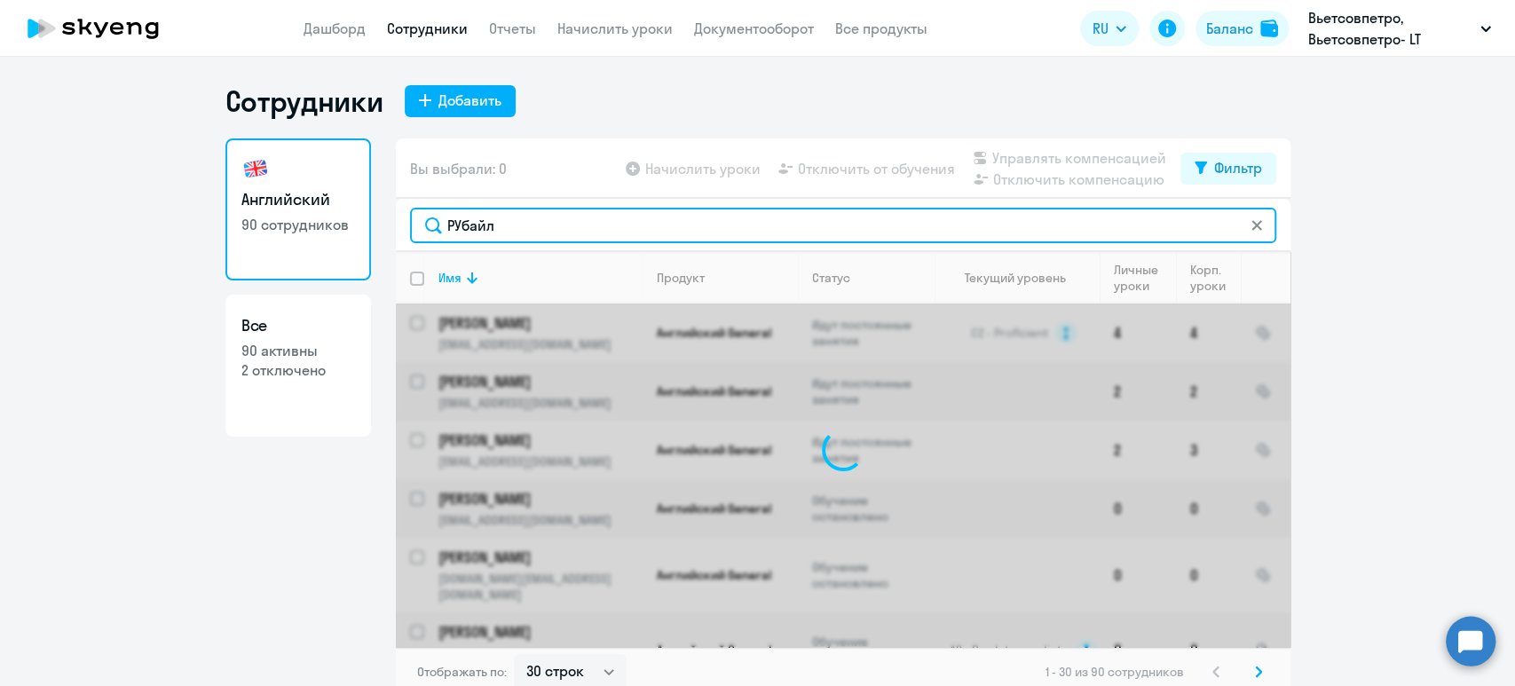
type input "РУбайло"
